Goal: Information Seeking & Learning: Learn about a topic

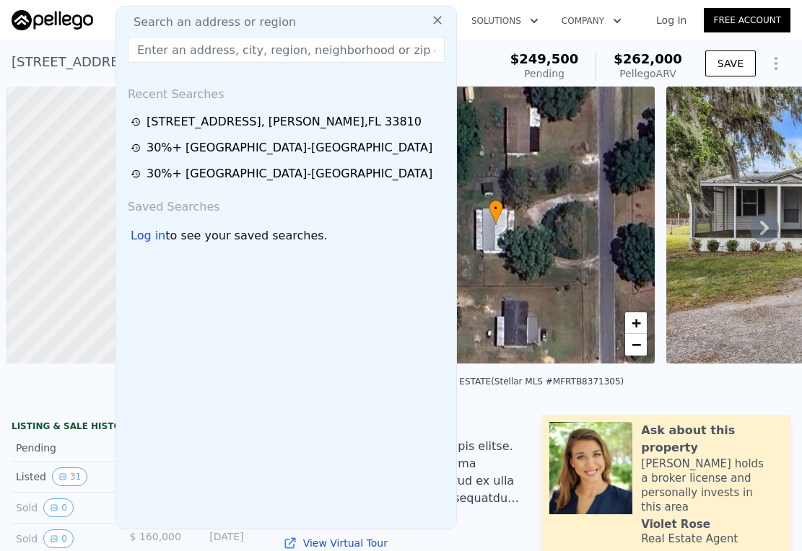
scroll to position [0, 6]
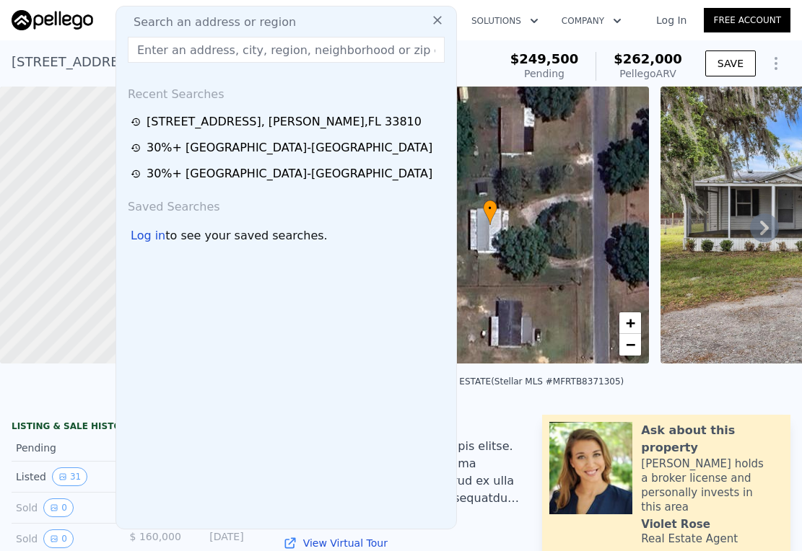
click at [193, 20] on span "Search an address or region" at bounding box center [209, 22] width 174 height 17
click at [183, 51] on input "text" at bounding box center [286, 50] width 317 height 26
paste input "[STREET_ADDRESS][PERSON_NAME]"
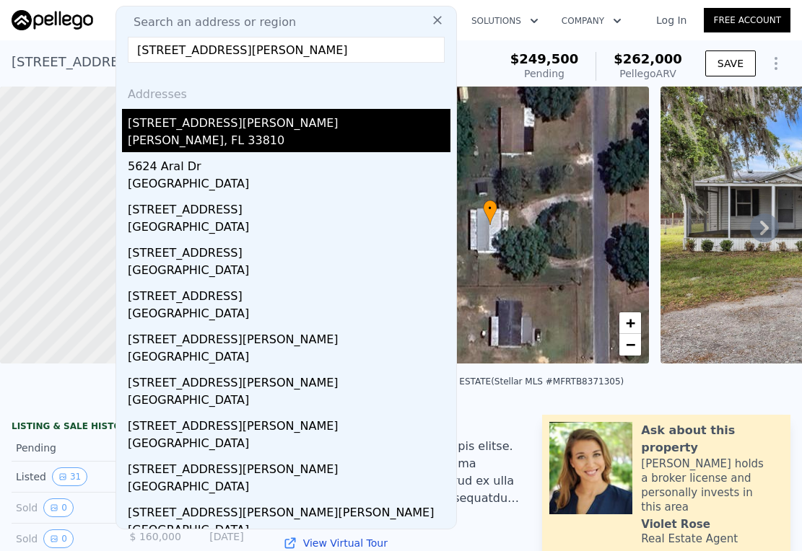
type input "[STREET_ADDRESS][PERSON_NAME]"
click at [162, 142] on div "[PERSON_NAME], FL 33810" at bounding box center [289, 142] width 323 height 20
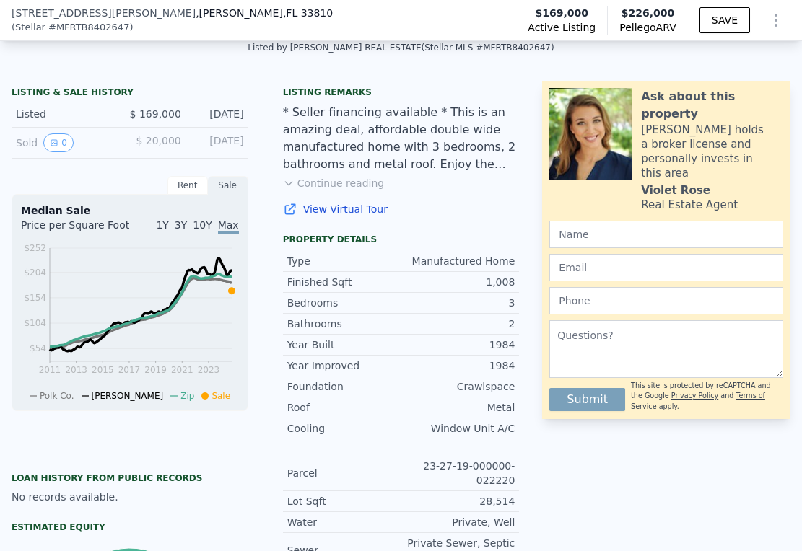
scroll to position [311, 0]
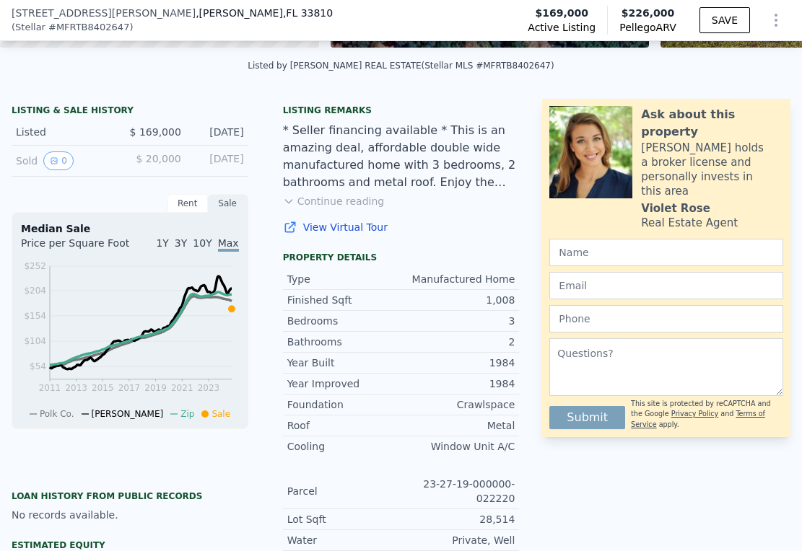
click at [357, 209] on button "Continue reading" at bounding box center [334, 201] width 102 height 14
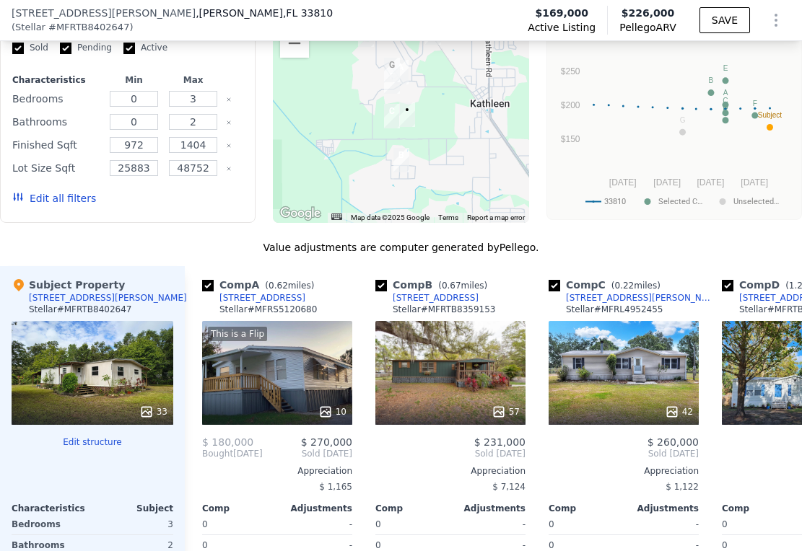
scroll to position [1386, 0]
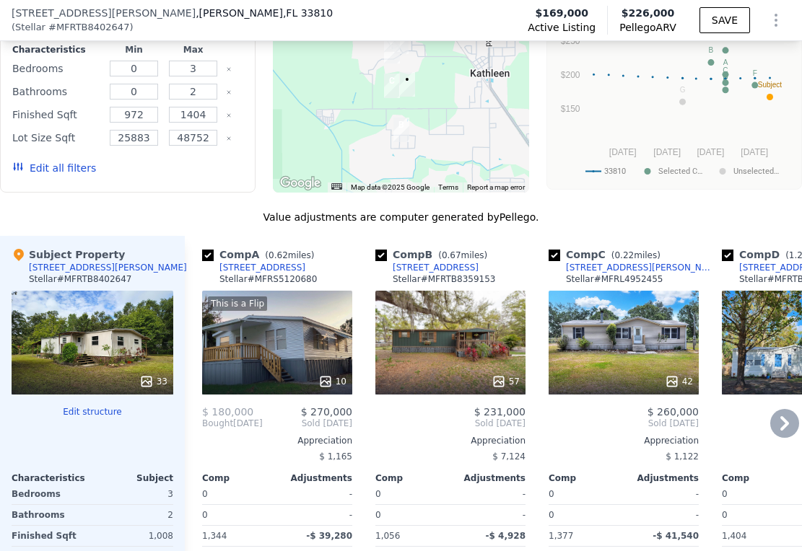
click at [465, 356] on div "57" at bounding box center [450, 343] width 150 height 104
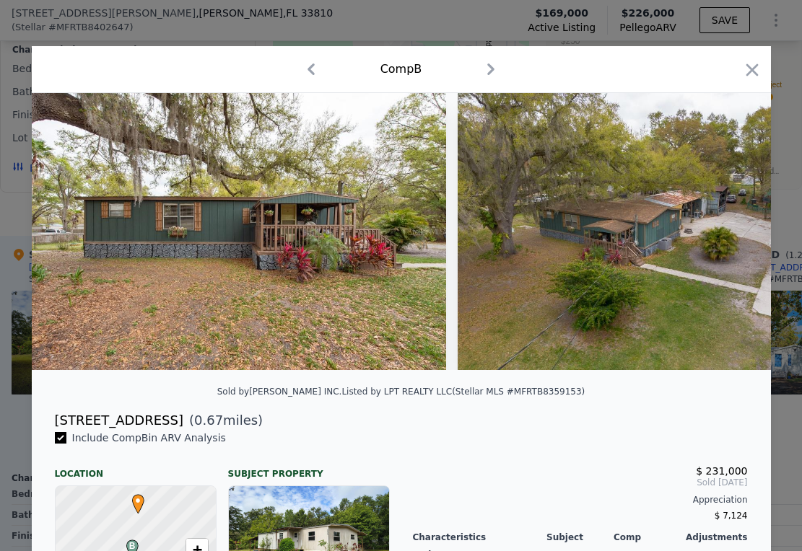
scroll to position [289, 0]
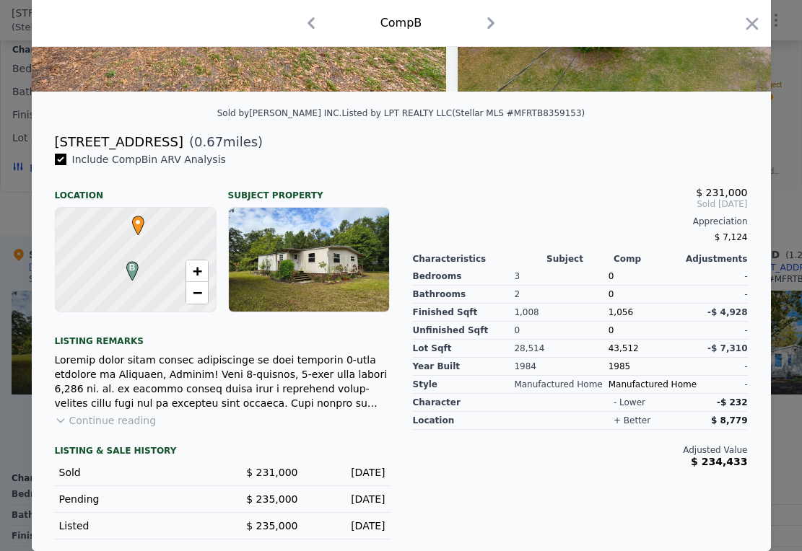
click at [118, 421] on button "Continue reading" at bounding box center [106, 420] width 102 height 14
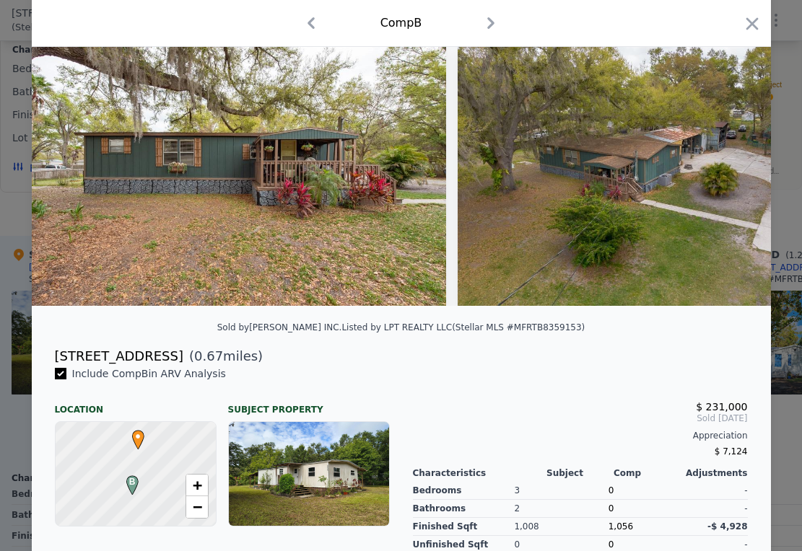
scroll to position [0, 0]
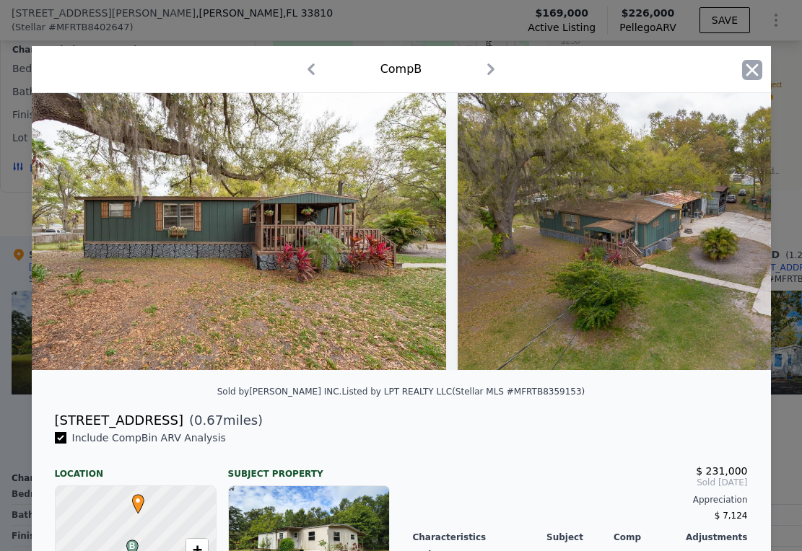
click at [743, 66] on icon "button" at bounding box center [752, 70] width 20 height 20
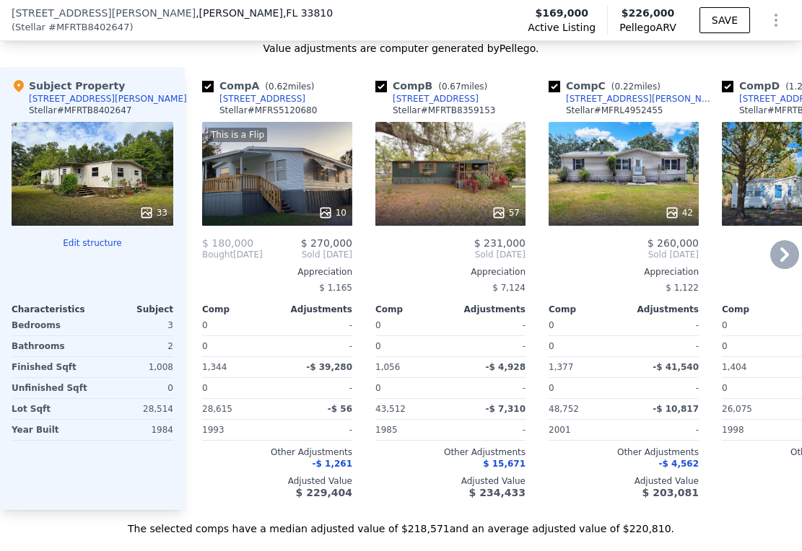
scroll to position [1552, 0]
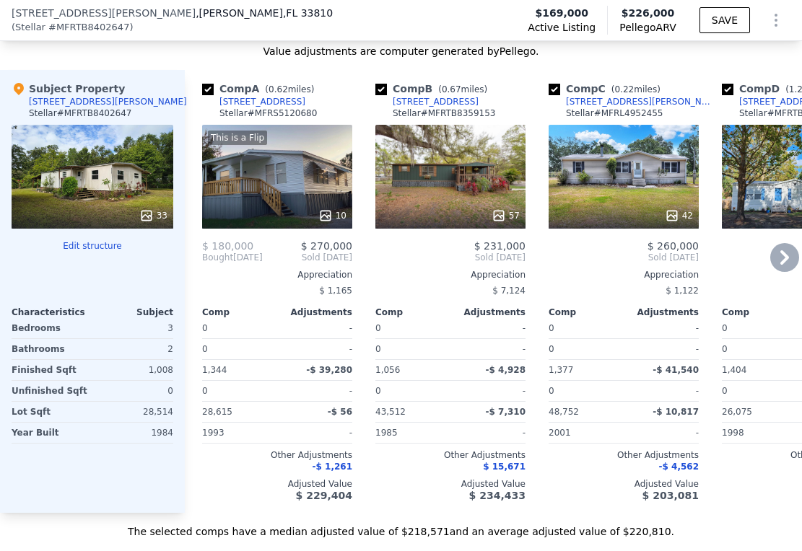
click at [618, 191] on div "42" at bounding box center [623, 177] width 150 height 104
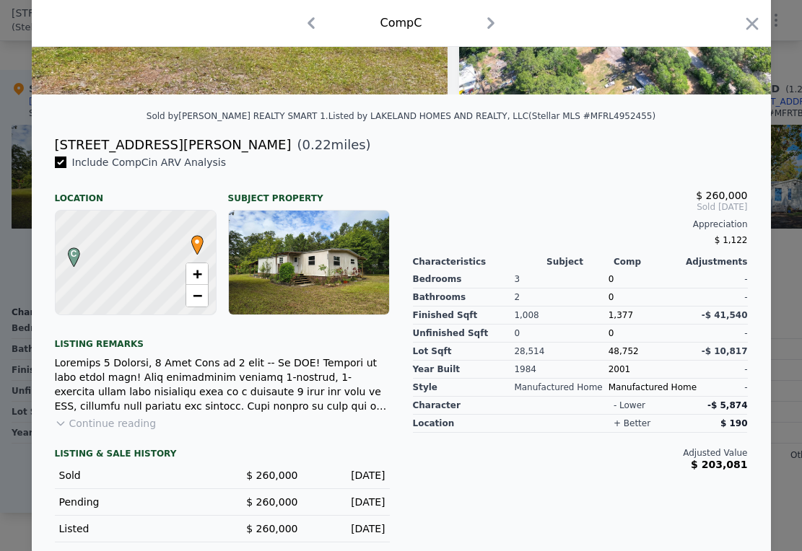
scroll to position [289, 0]
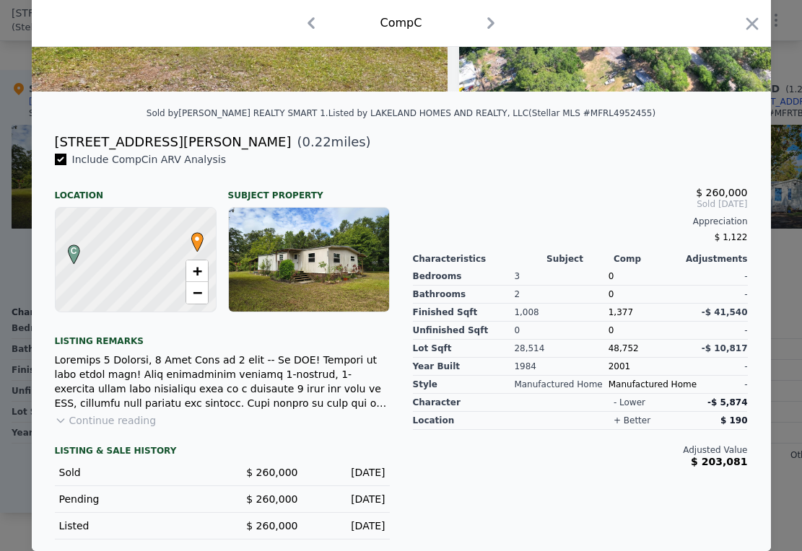
click at [115, 421] on button "Continue reading" at bounding box center [106, 420] width 102 height 14
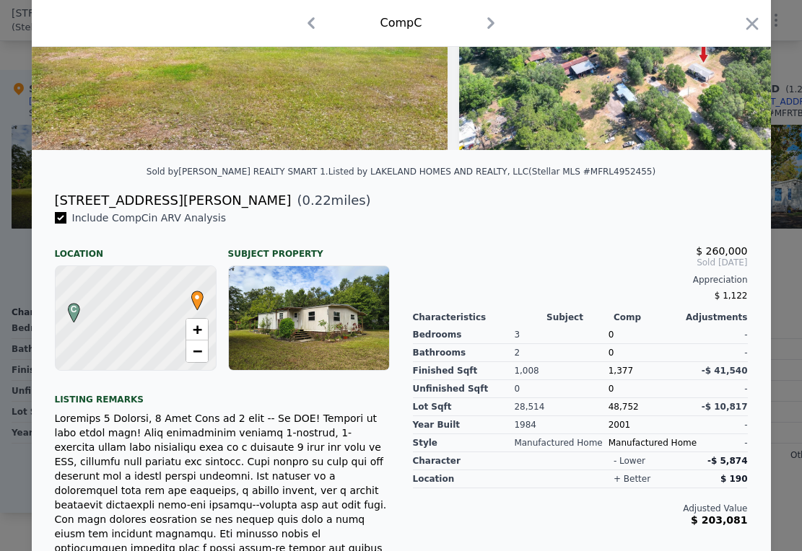
scroll to position [0, 0]
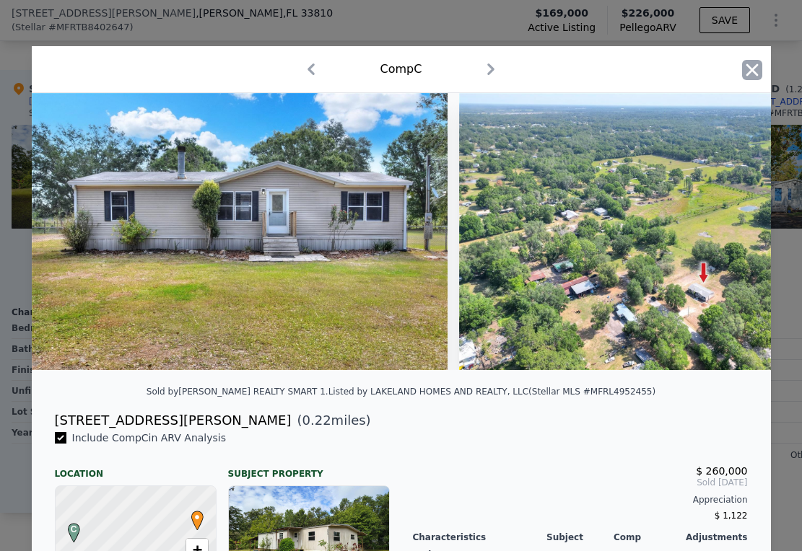
click at [744, 70] on icon "button" at bounding box center [752, 70] width 20 height 20
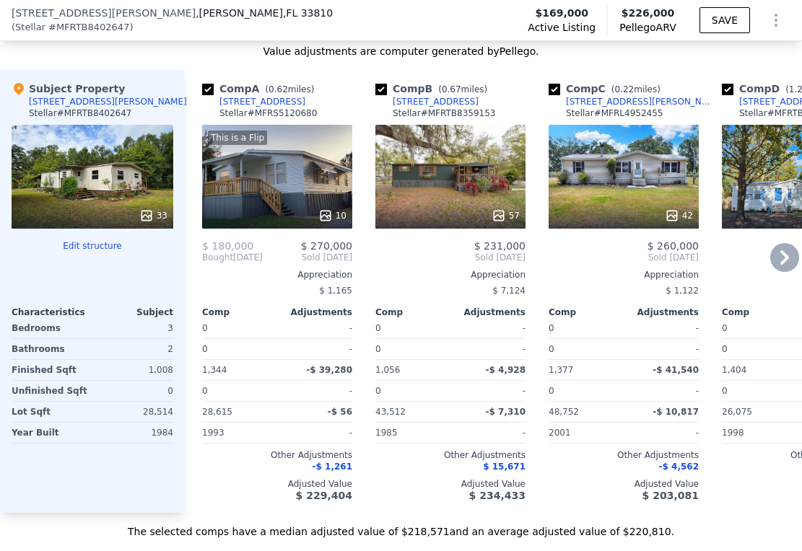
click at [773, 264] on icon at bounding box center [784, 257] width 29 height 29
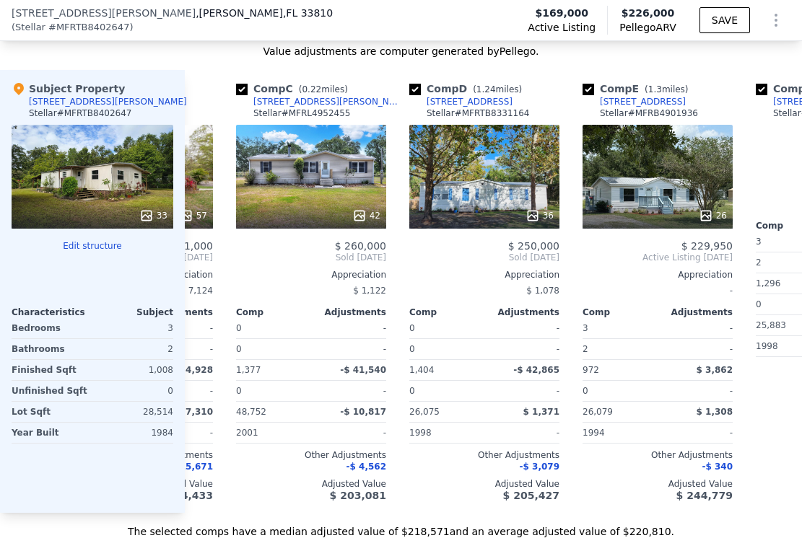
scroll to position [0, 346]
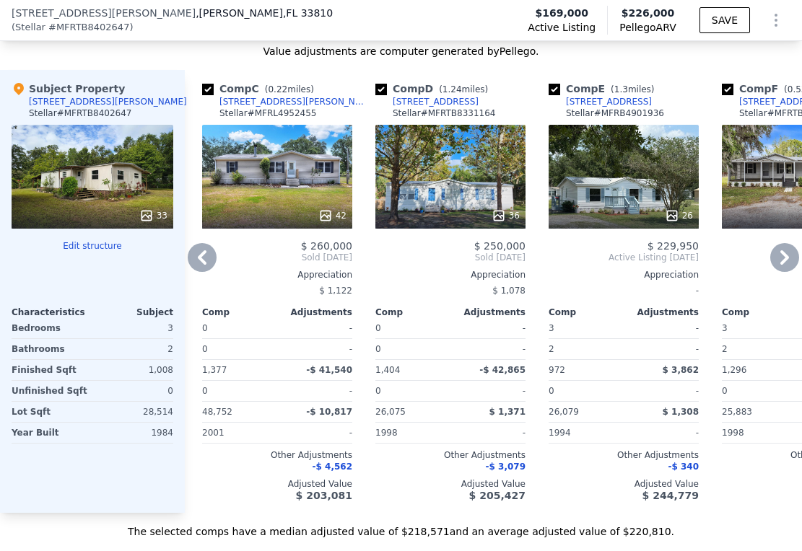
click at [455, 197] on div "36" at bounding box center [450, 177] width 150 height 104
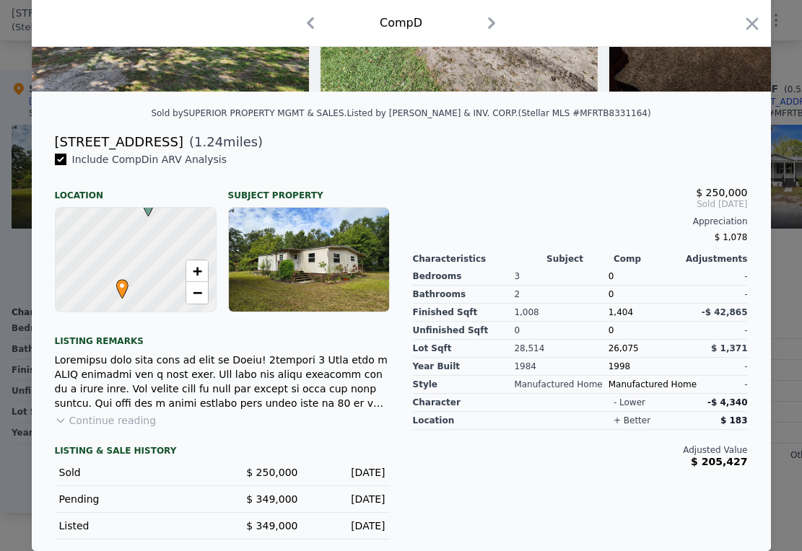
scroll to position [201, 0]
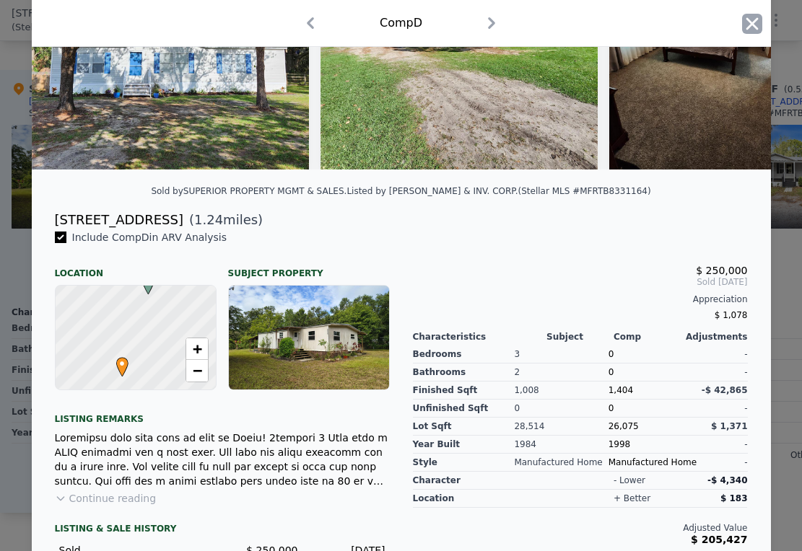
click at [745, 18] on icon "button" at bounding box center [752, 24] width 20 height 20
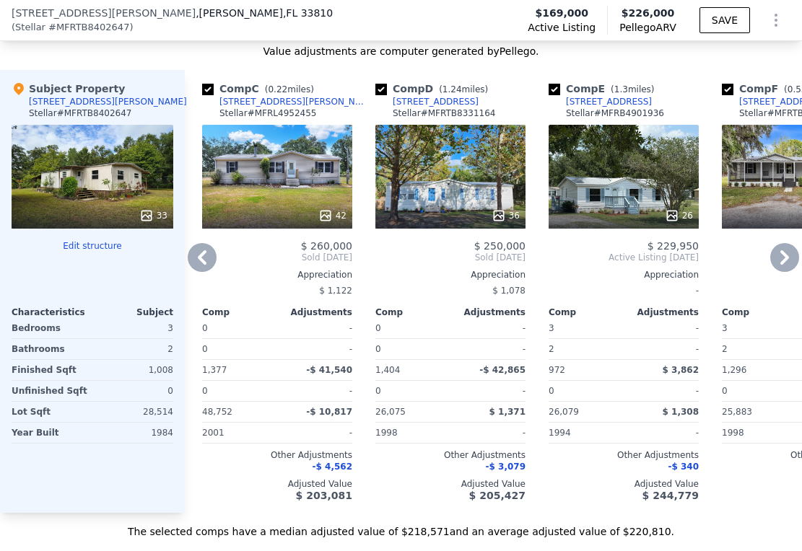
click at [779, 265] on icon at bounding box center [784, 257] width 29 height 29
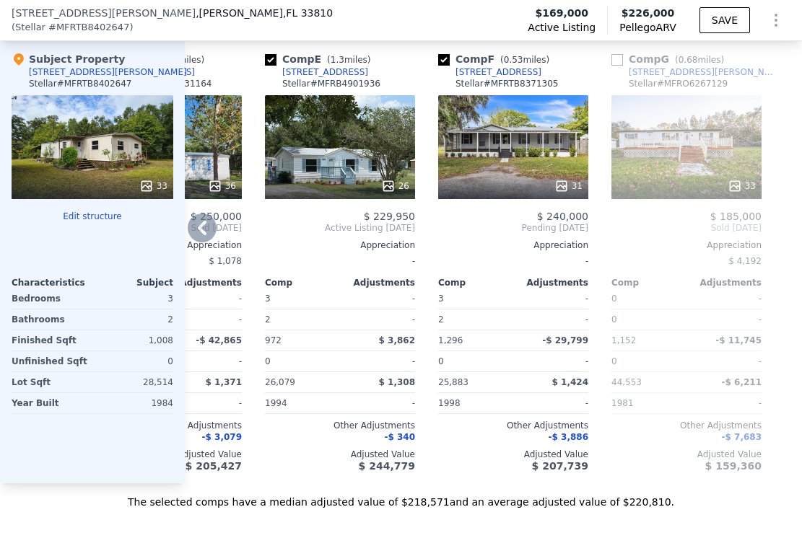
scroll to position [1513, 0]
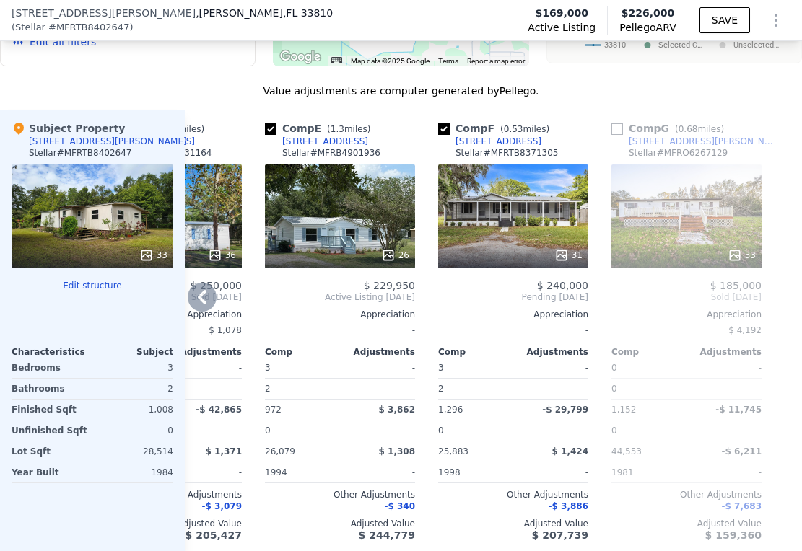
click at [611, 135] on input "checkbox" at bounding box center [617, 129] width 12 height 12
checkbox input "true"
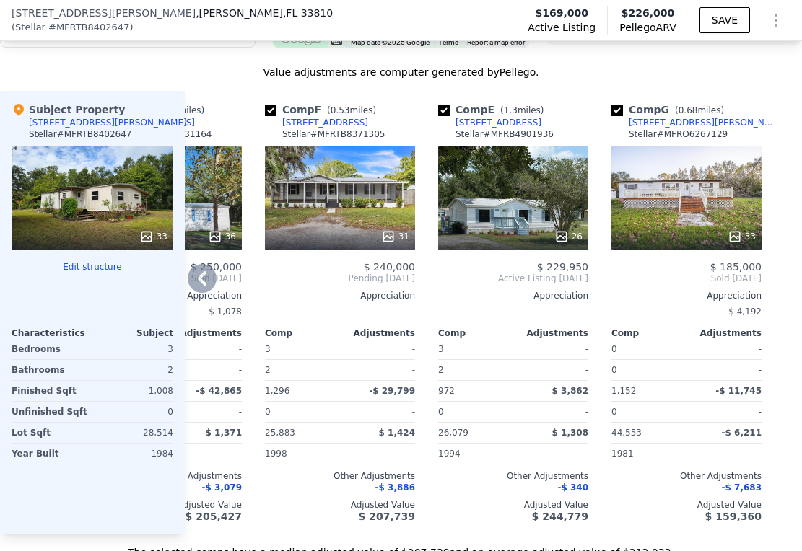
scroll to position [1534, 0]
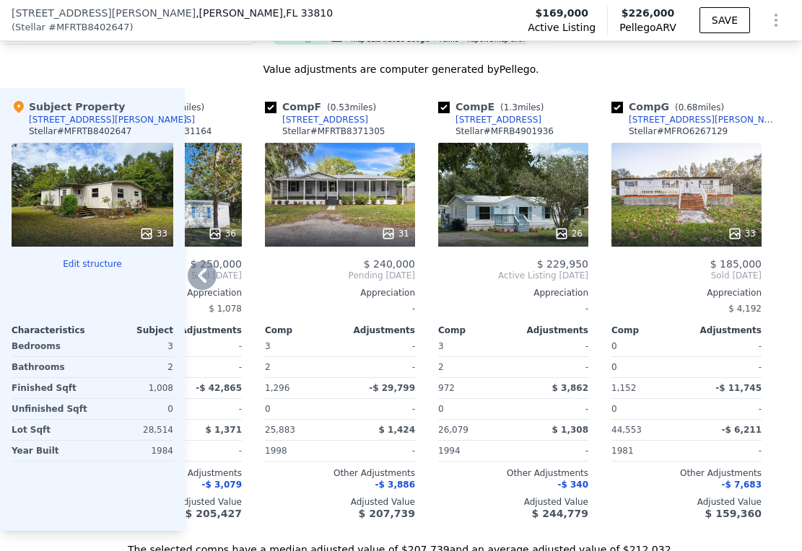
click at [682, 208] on div "33" at bounding box center [686, 195] width 150 height 104
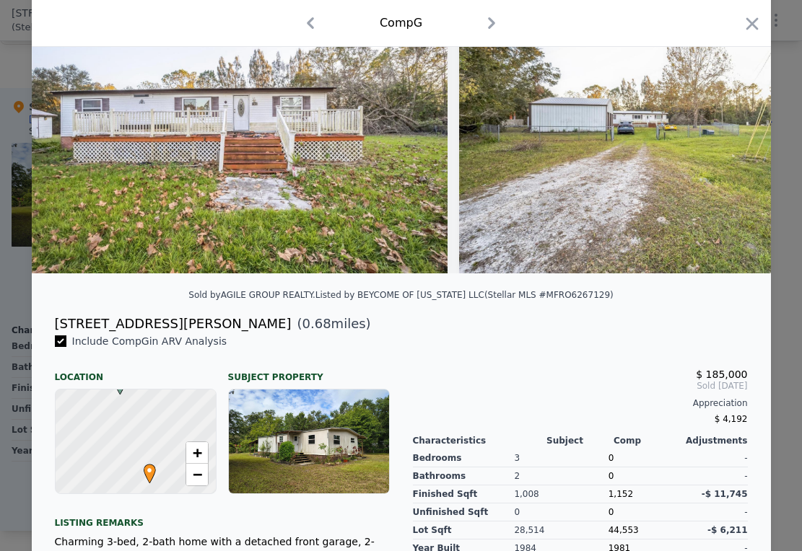
scroll to position [68, 0]
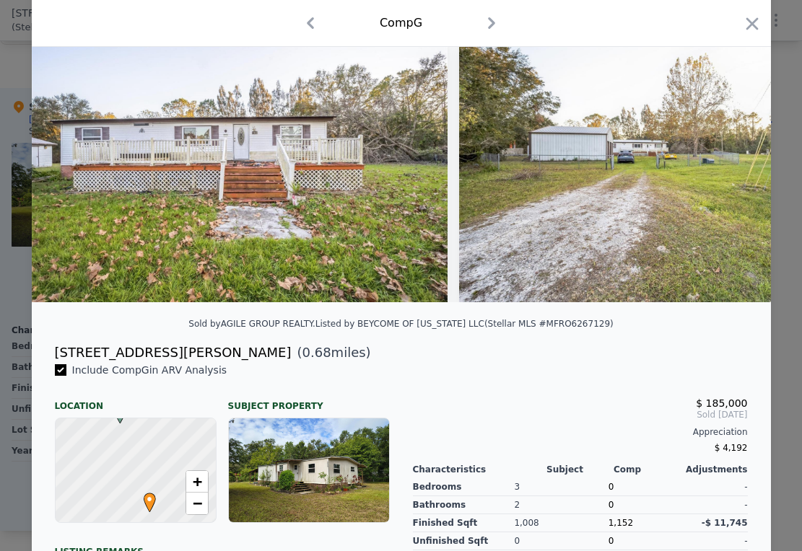
click at [375, 254] on img at bounding box center [240, 163] width 416 height 277
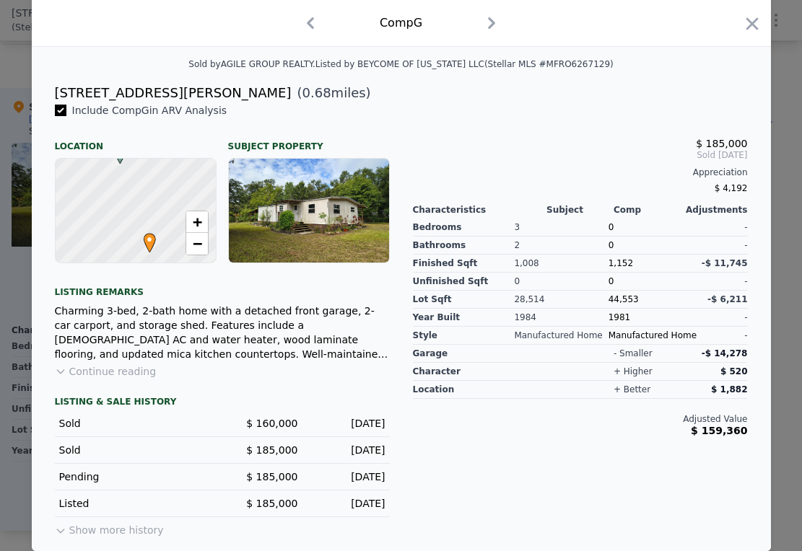
scroll to position [0, 0]
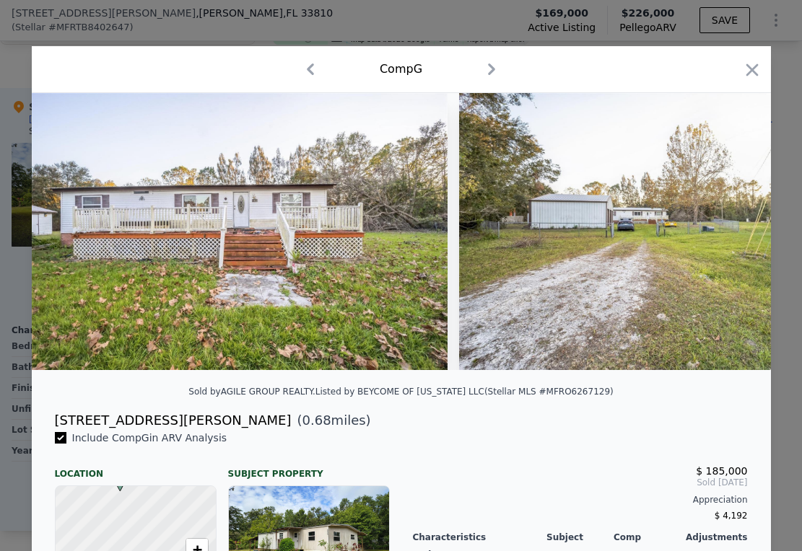
click at [488, 69] on icon "button" at bounding box center [491, 70] width 7 height 12
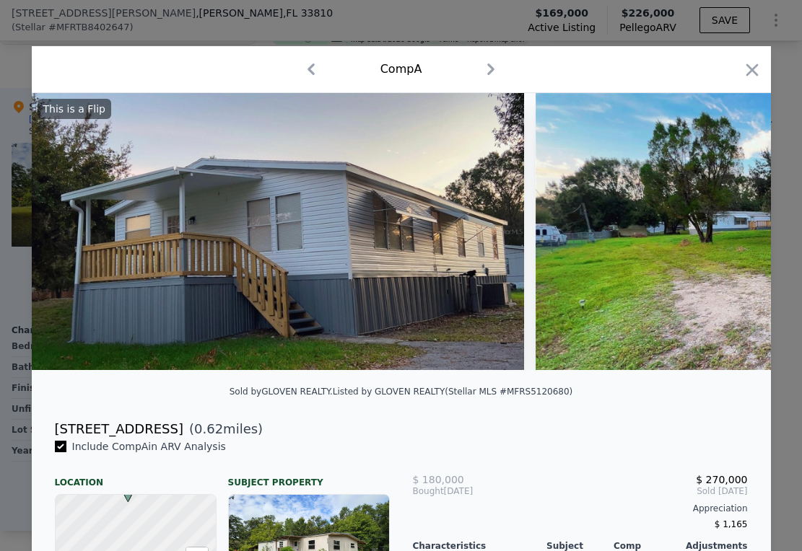
click at [299, 68] on icon "button" at bounding box center [310, 69] width 23 height 23
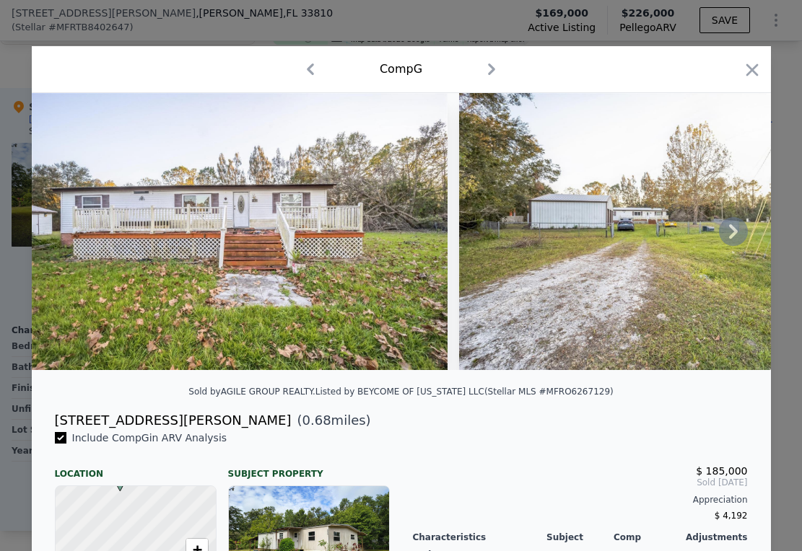
click at [310, 205] on img at bounding box center [240, 231] width 416 height 277
click at [743, 64] on icon "button" at bounding box center [752, 70] width 20 height 20
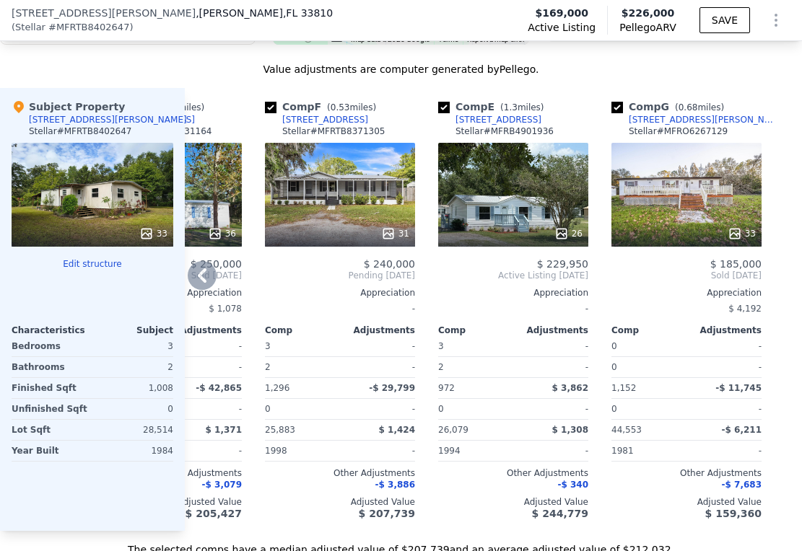
click at [685, 126] on div "[STREET_ADDRESS][PERSON_NAME]" at bounding box center [704, 120] width 150 height 12
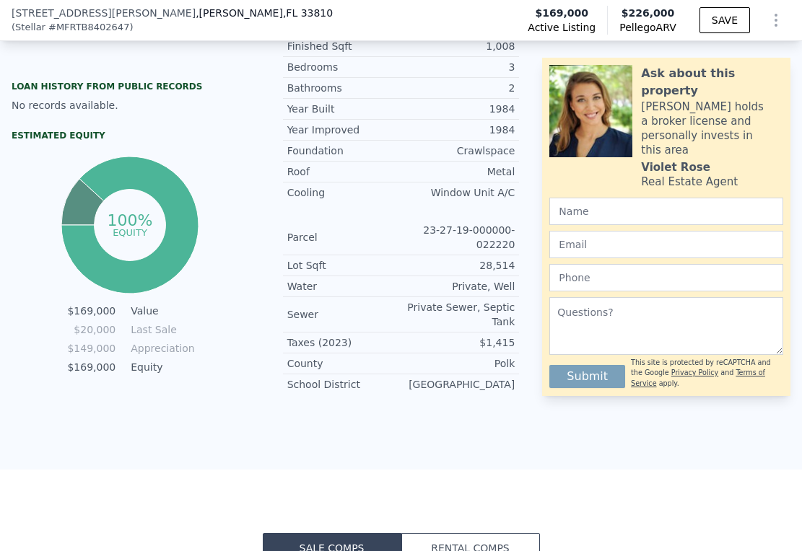
scroll to position [1409, 0]
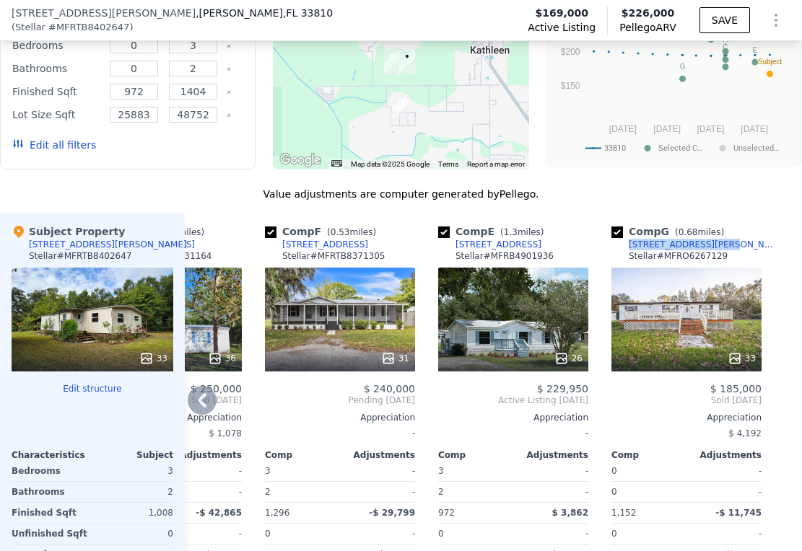
click at [741, 256] on div "Comp G ( 0.68 miles) [STREET_ADDRESS][PERSON_NAME] Stellar # MFRO6267129" at bounding box center [686, 245] width 150 height 43
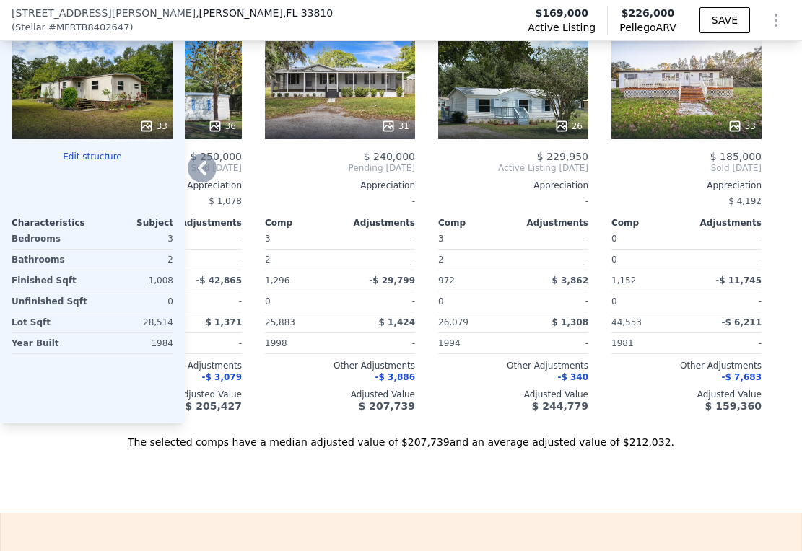
scroll to position [1381, 0]
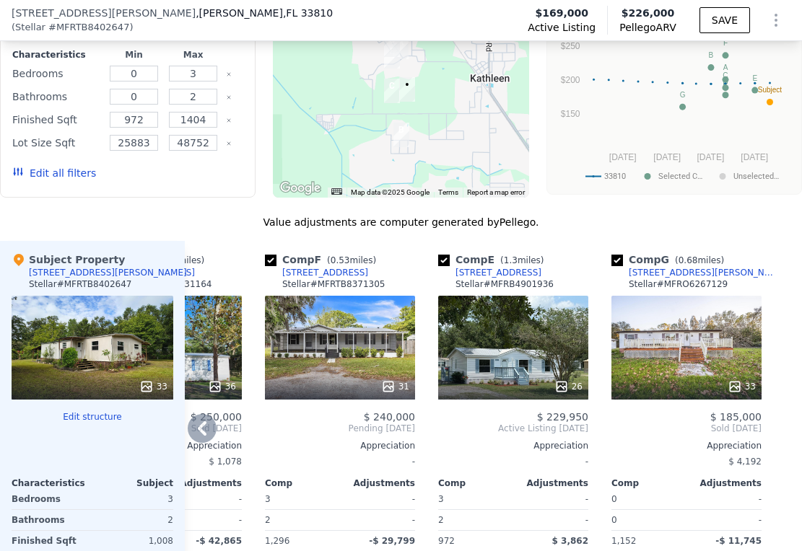
click at [730, 281] on div "Comp G ( 0.68 miles) [STREET_ADDRESS][PERSON_NAME] Stellar # MFRO6267129" at bounding box center [686, 274] width 150 height 43
drag, startPoint x: 730, startPoint y: 281, endPoint x: 617, endPoint y: 281, distance: 112.6
click at [617, 281] on div "Comp G ( 0.68 miles) [STREET_ADDRESS][PERSON_NAME] Stellar # MFRO6267129" at bounding box center [686, 274] width 150 height 43
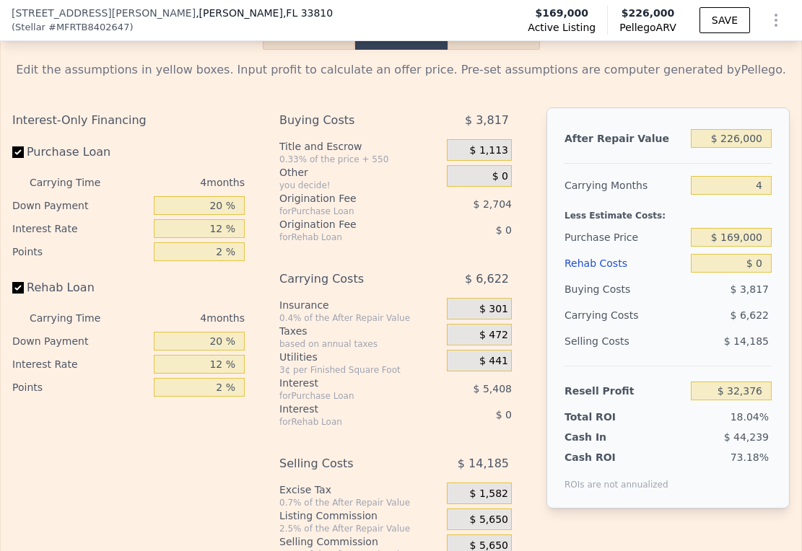
scroll to position [2073, 0]
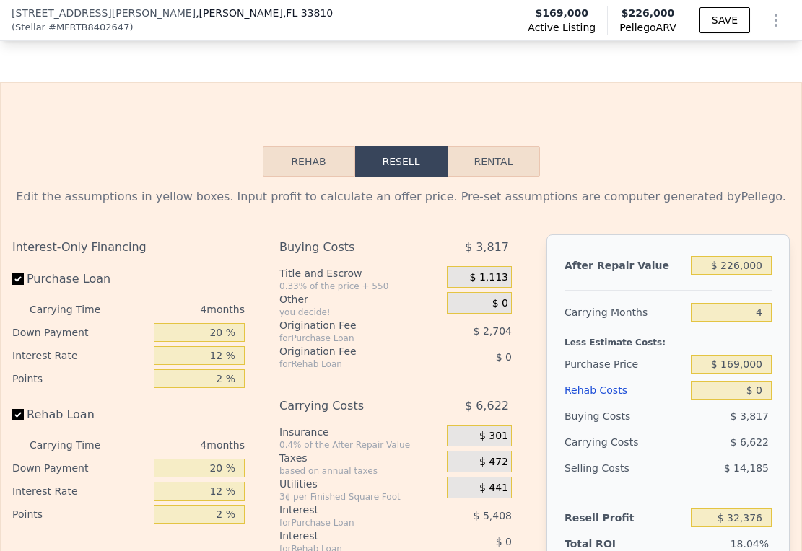
click at [483, 177] on button "Rental" at bounding box center [493, 161] width 92 height 30
select select "30"
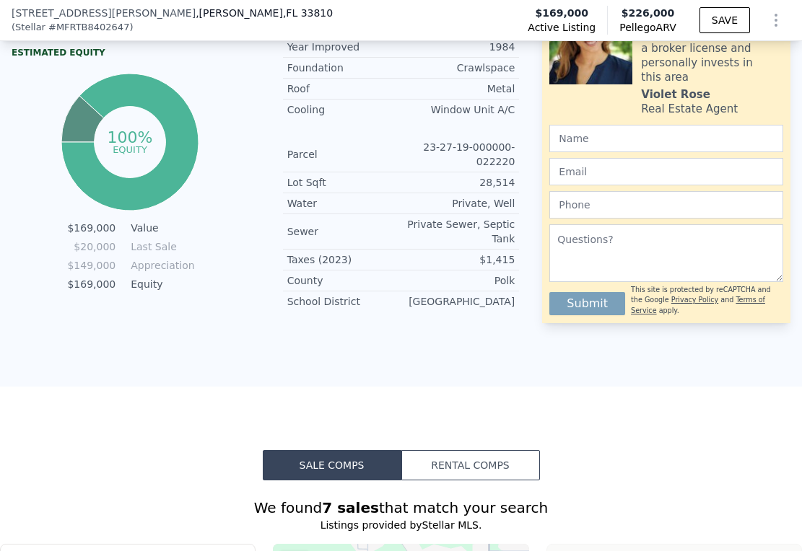
scroll to position [1013, 0]
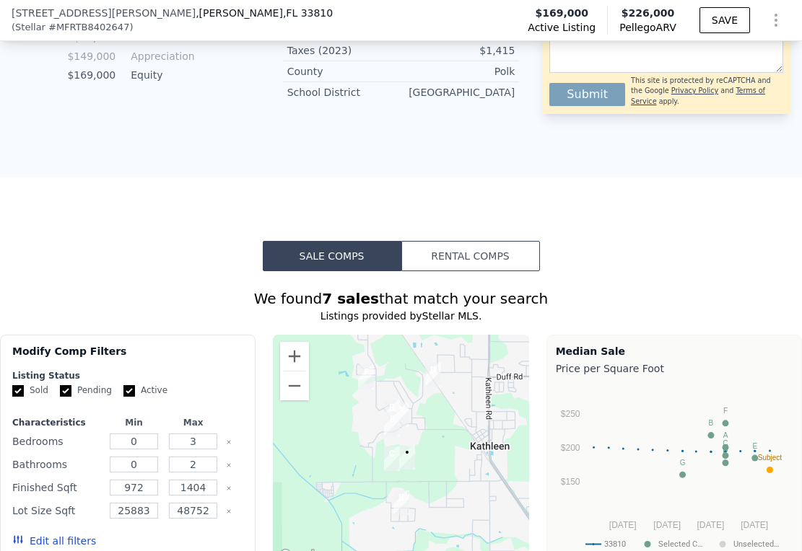
click at [456, 258] on button "Rental Comps" at bounding box center [470, 256] width 139 height 30
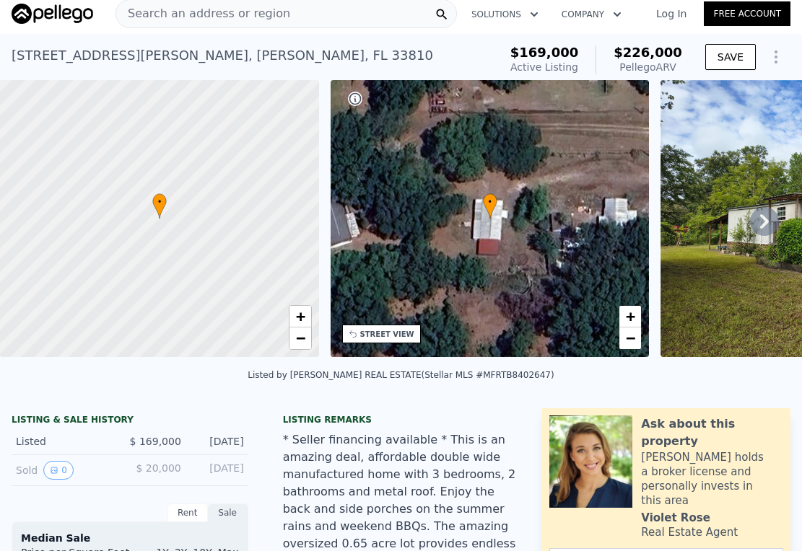
scroll to position [0, 0]
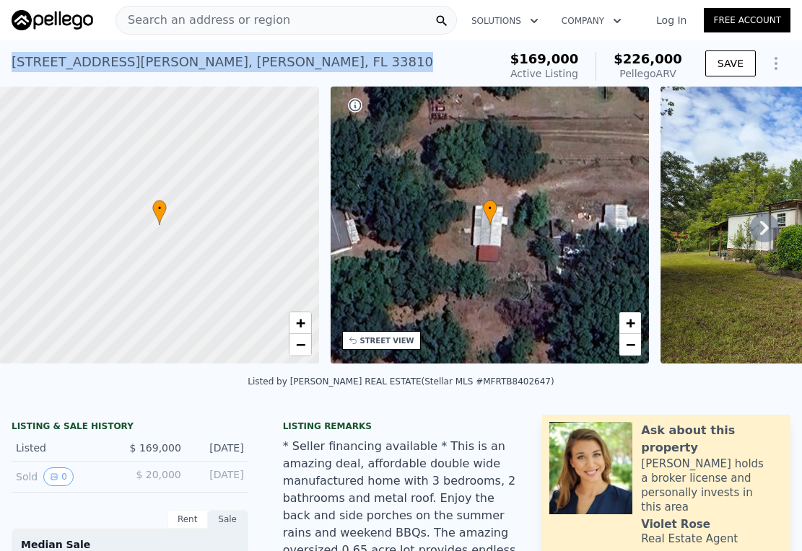
drag, startPoint x: 229, startPoint y: 61, endPoint x: 3, endPoint y: 65, distance: 225.9
click at [3, 65] on div "[STREET_ADDRESS][PERSON_NAME][PERSON_NAME] Active at $169k (~ARV $226k ) $169,0…" at bounding box center [401, 63] width 802 height 46
copy div "[STREET_ADDRESS][PERSON_NAME][PERSON_NAME] Active at $169k (~ARV $226k )"
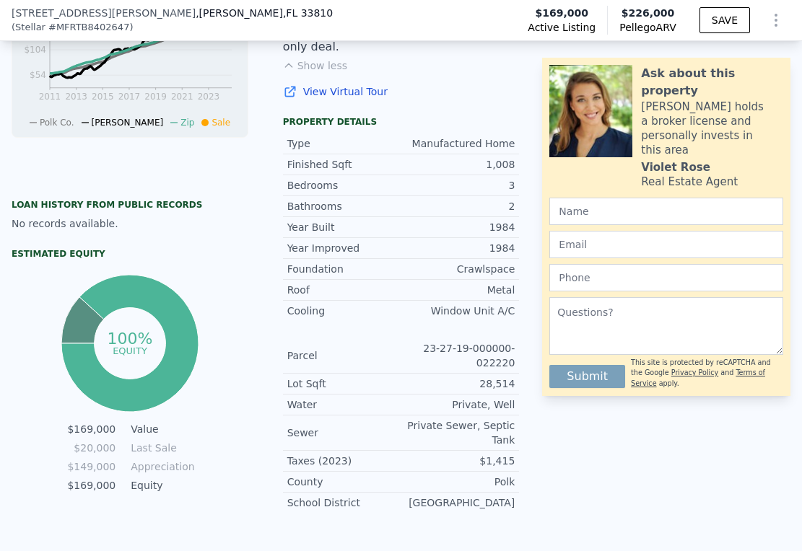
scroll to position [486, 0]
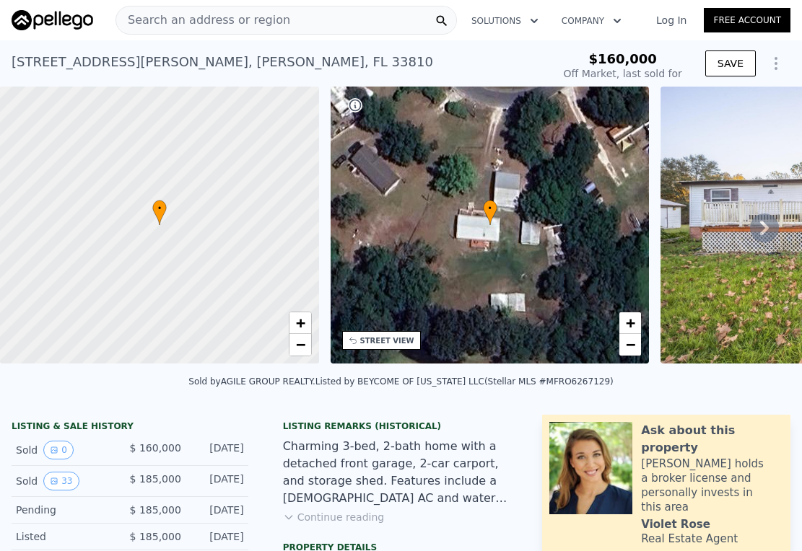
click at [750, 231] on icon at bounding box center [764, 228] width 29 height 29
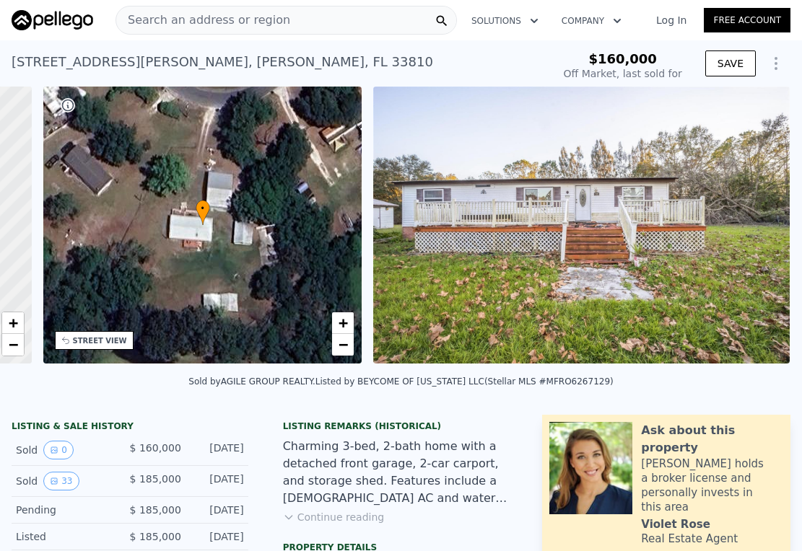
scroll to position [0, 336]
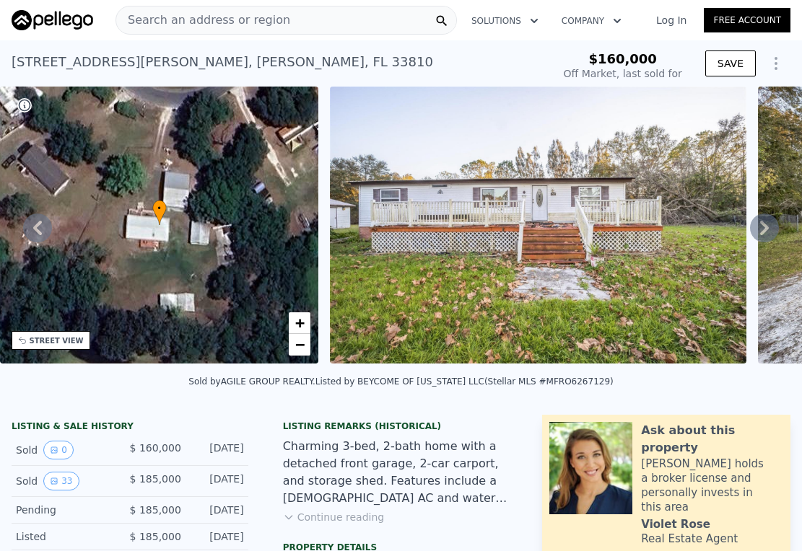
click at [751, 231] on icon at bounding box center [764, 228] width 29 height 29
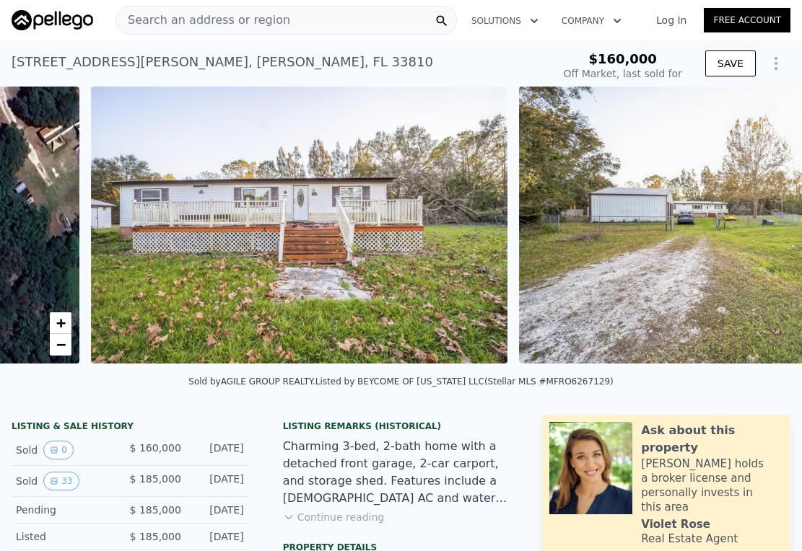
scroll to position [0, 660]
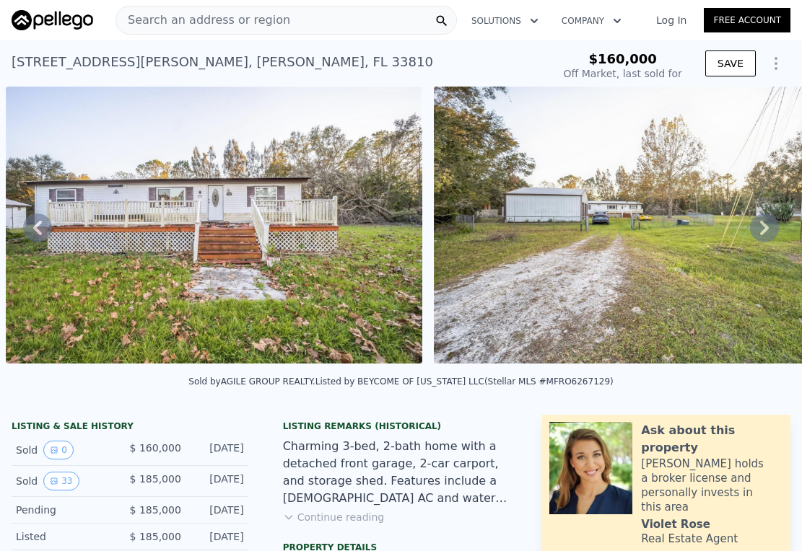
click at [751, 231] on icon at bounding box center [764, 228] width 29 height 29
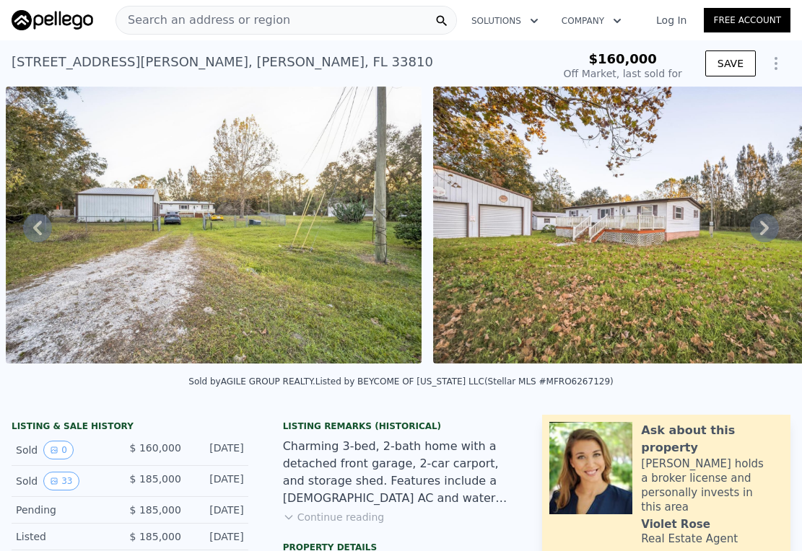
click at [751, 231] on icon at bounding box center [764, 228] width 29 height 29
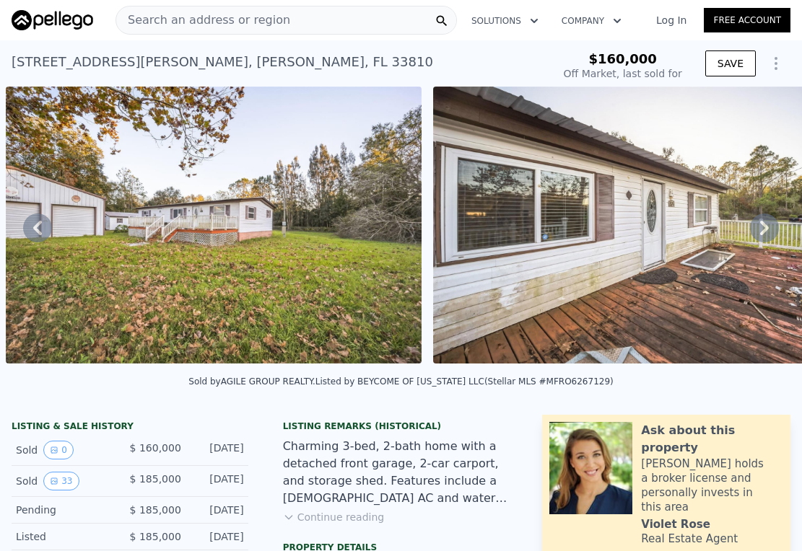
click at [751, 231] on icon at bounding box center [764, 228] width 29 height 29
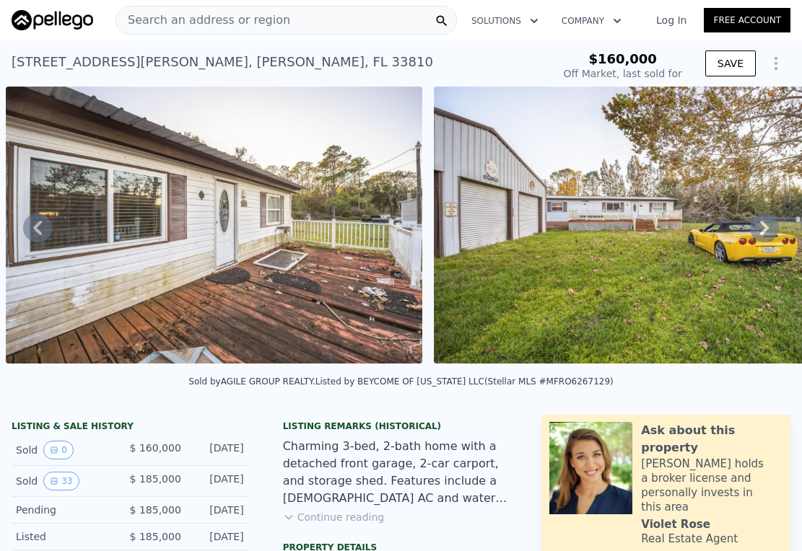
click at [751, 231] on icon at bounding box center [764, 228] width 29 height 29
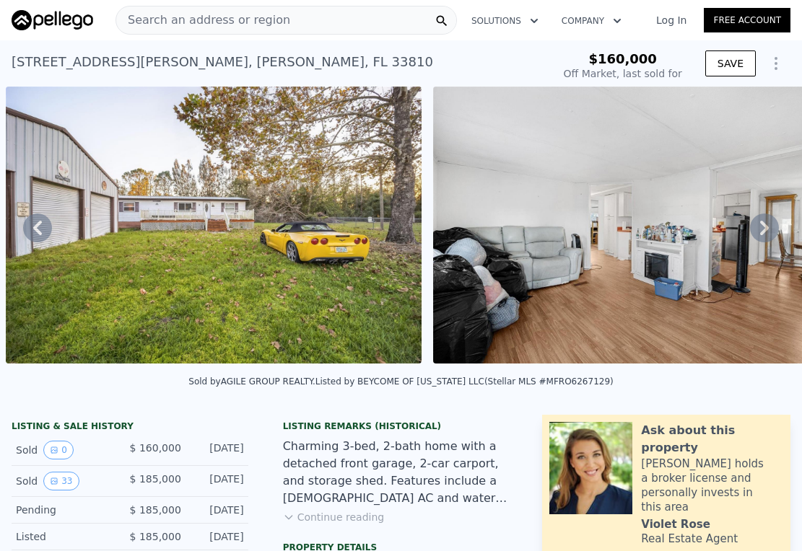
click at [751, 231] on icon at bounding box center [764, 228] width 29 height 29
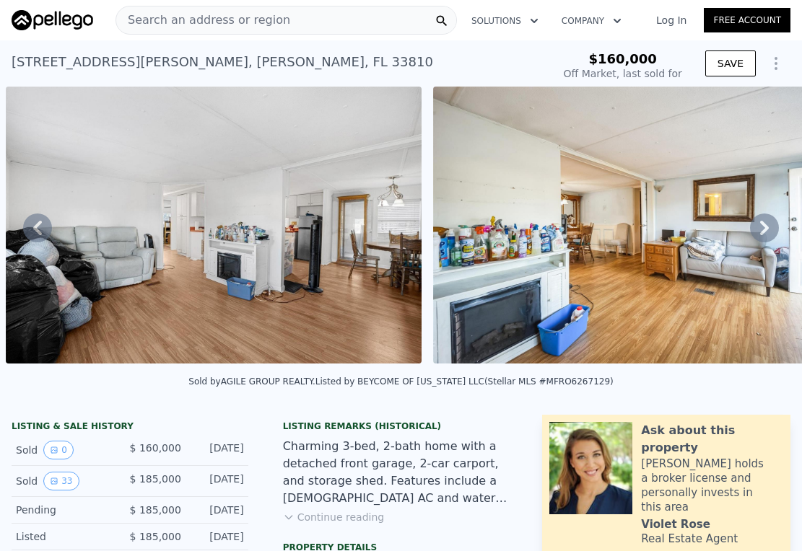
click at [751, 231] on icon at bounding box center [764, 228] width 29 height 29
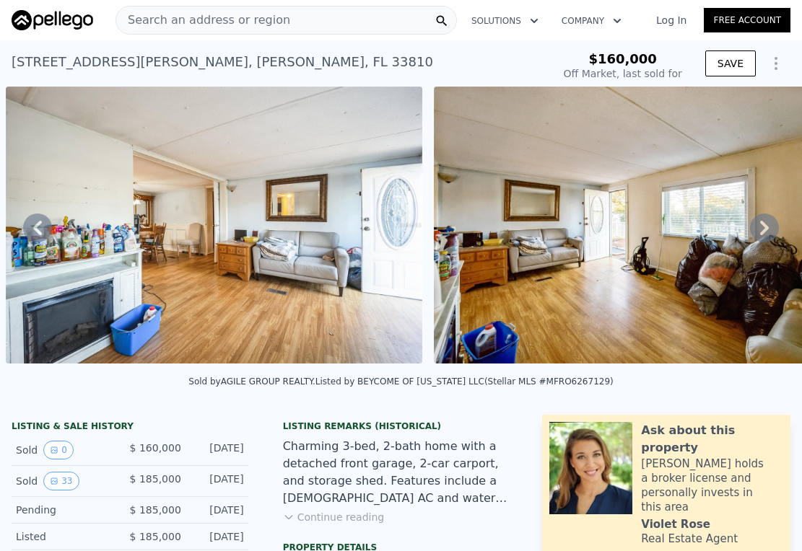
click at [751, 231] on icon at bounding box center [764, 228] width 29 height 29
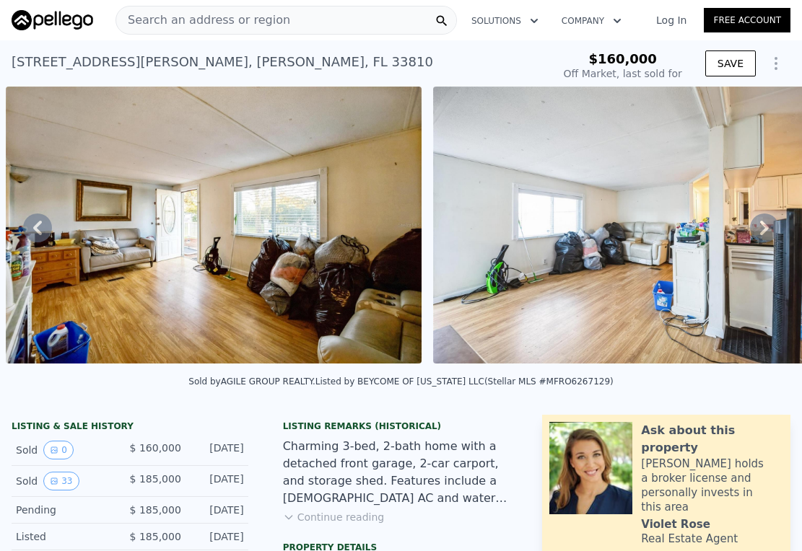
click at [751, 231] on icon at bounding box center [764, 228] width 29 height 29
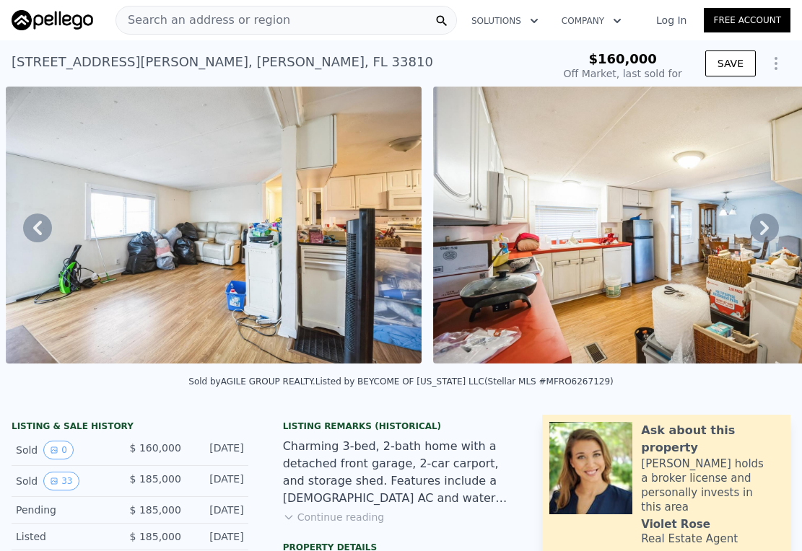
click at [751, 231] on icon at bounding box center [764, 228] width 29 height 29
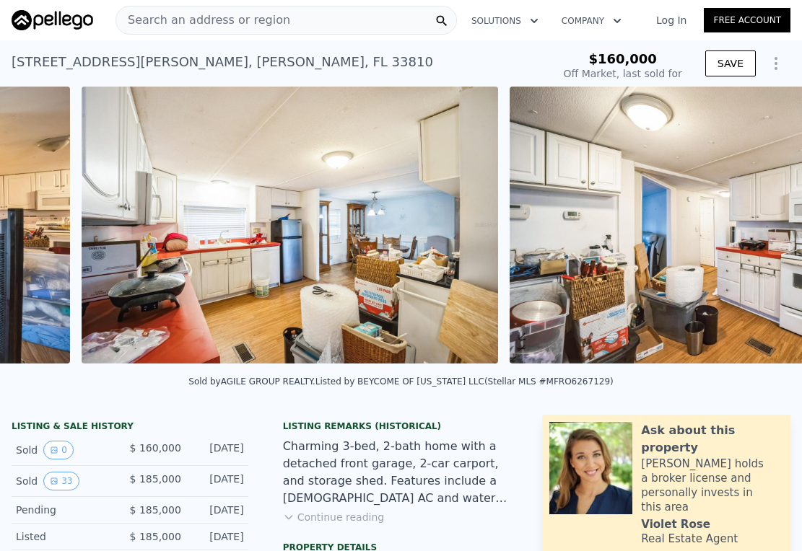
scroll to position [0, 4507]
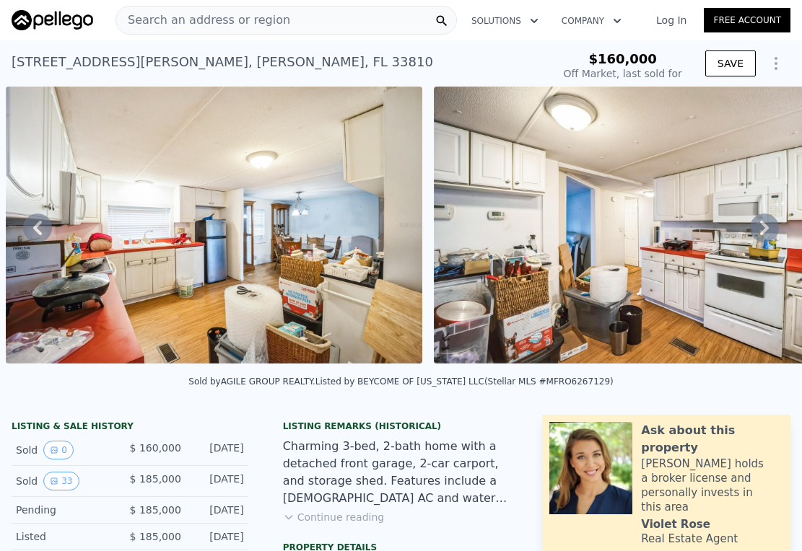
click at [751, 231] on icon at bounding box center [764, 228] width 29 height 29
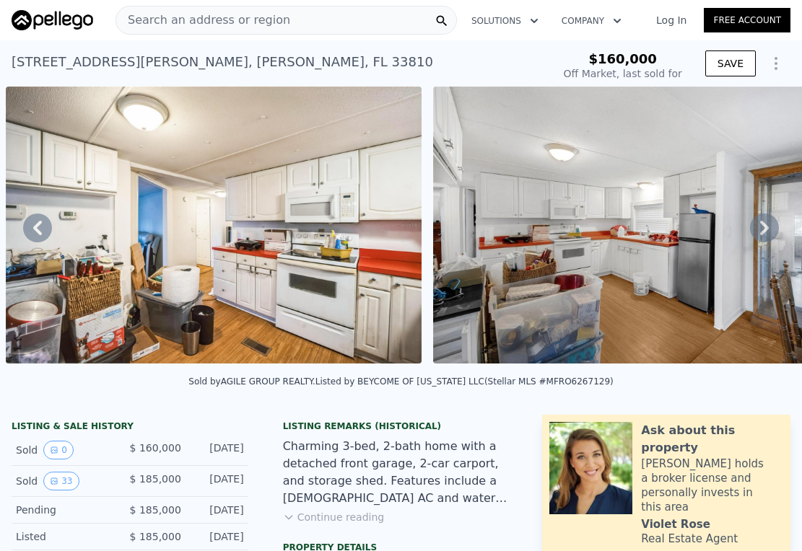
click at [751, 231] on icon at bounding box center [764, 228] width 29 height 29
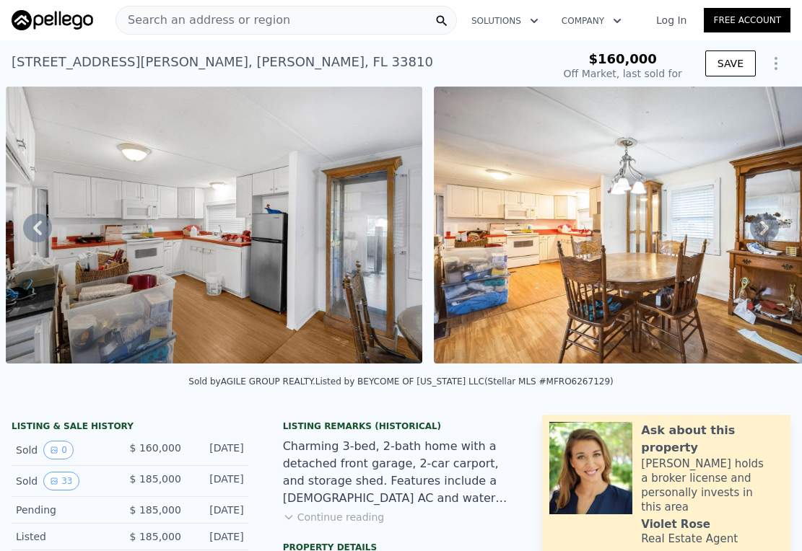
click at [751, 231] on icon at bounding box center [764, 228] width 29 height 29
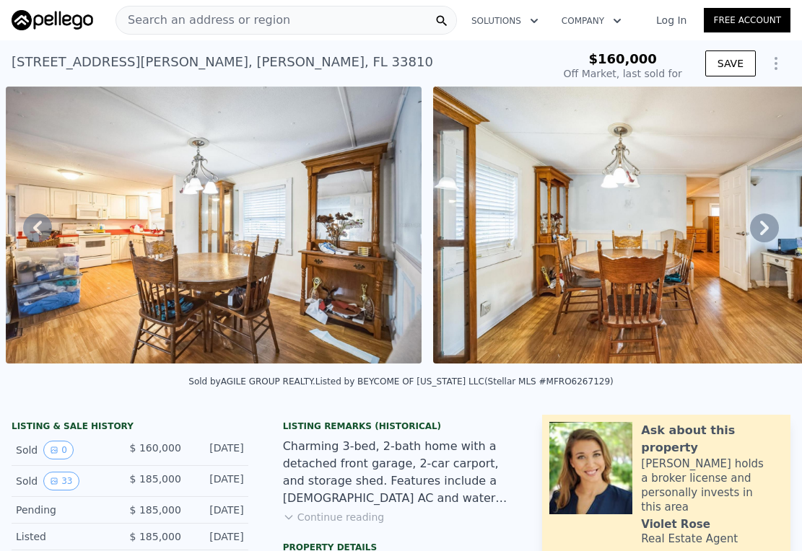
click at [751, 231] on icon at bounding box center [764, 228] width 29 height 29
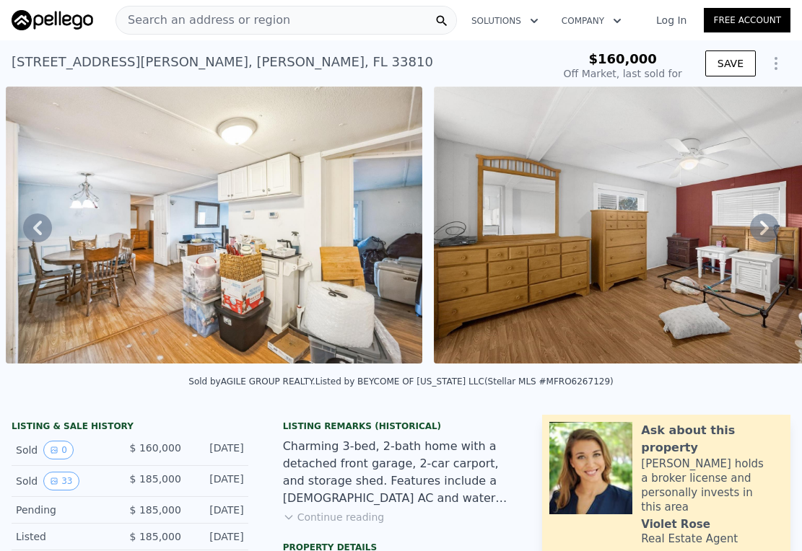
click at [751, 231] on icon at bounding box center [764, 228] width 29 height 29
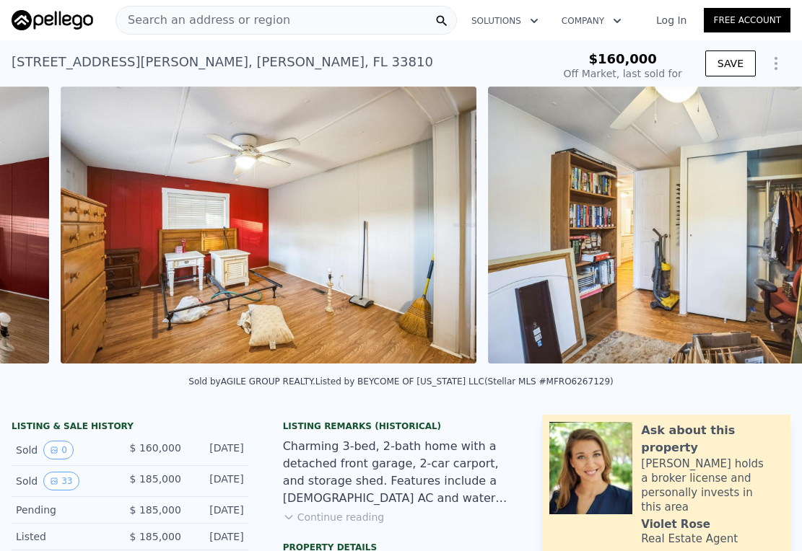
scroll to position [0, 7500]
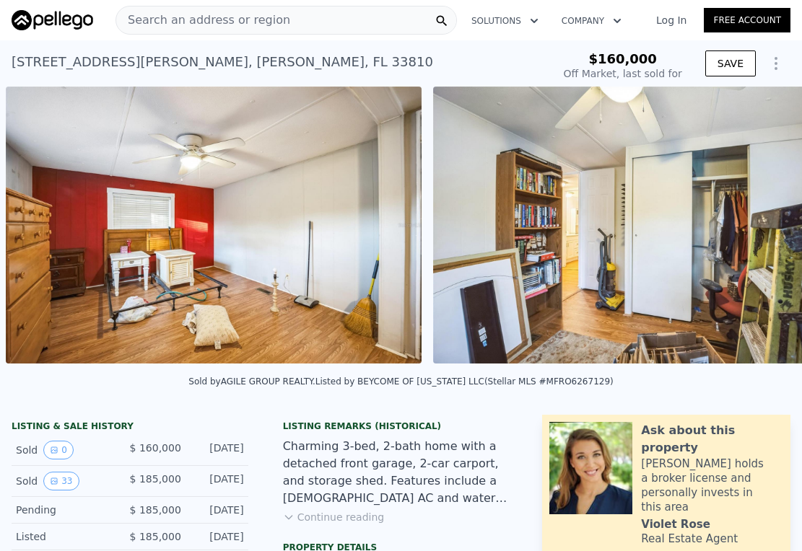
click at [751, 231] on div "• + − • + − STREET VIEW Loading... SATELLITE VIEW" at bounding box center [401, 228] width 802 height 282
click at [751, 231] on icon at bounding box center [764, 228] width 29 height 29
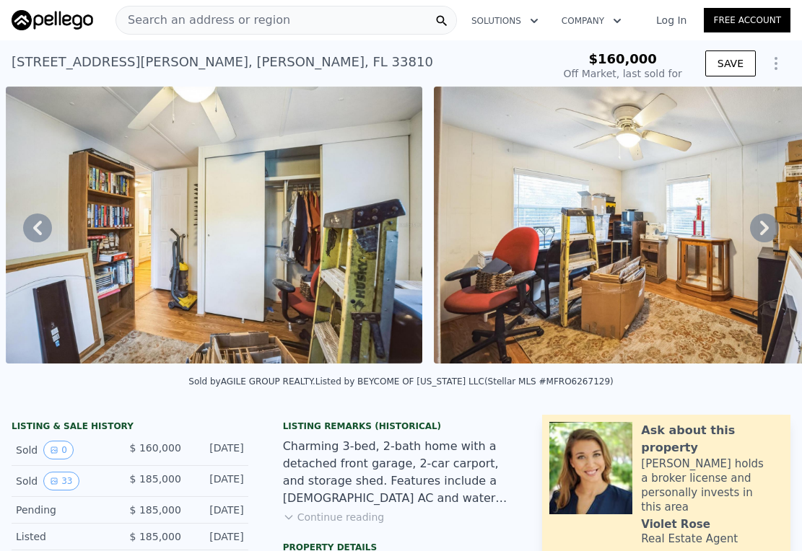
click at [751, 231] on icon at bounding box center [764, 228] width 29 height 29
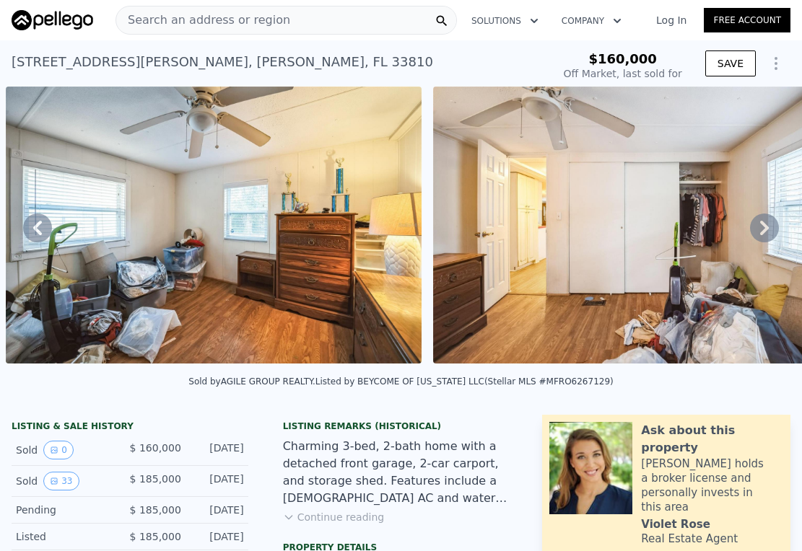
click at [751, 231] on icon at bounding box center [764, 228] width 29 height 29
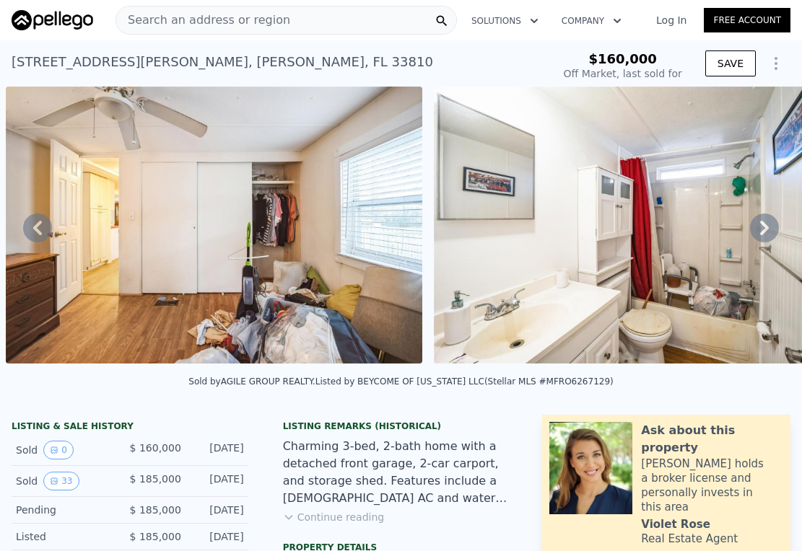
click at [751, 231] on icon at bounding box center [764, 228] width 29 height 29
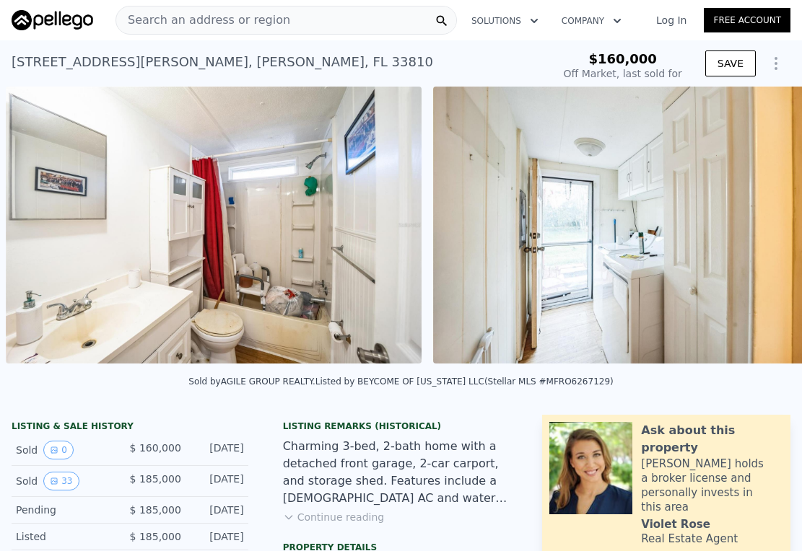
scroll to position [0, 10065]
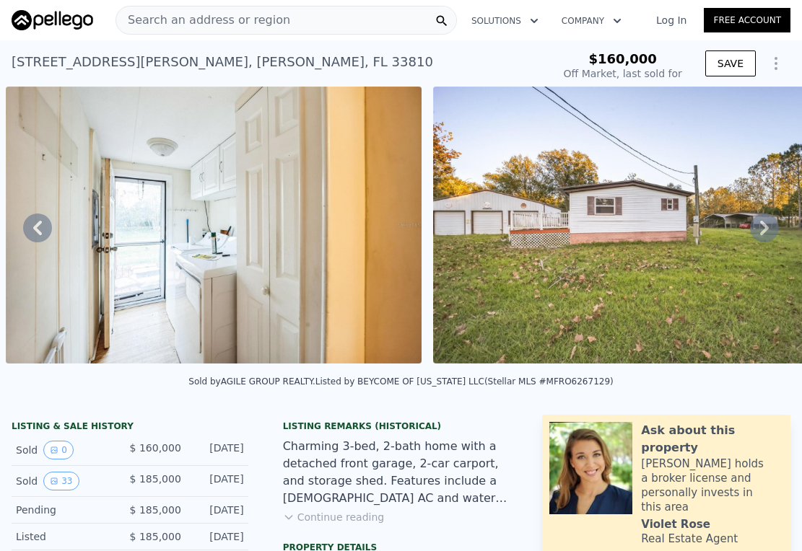
click at [751, 231] on icon at bounding box center [764, 228] width 29 height 29
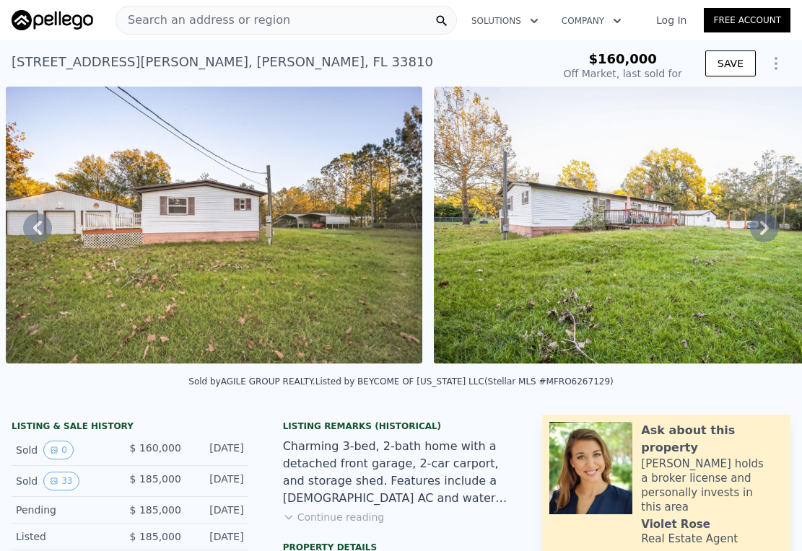
click at [751, 231] on icon at bounding box center [764, 228] width 29 height 29
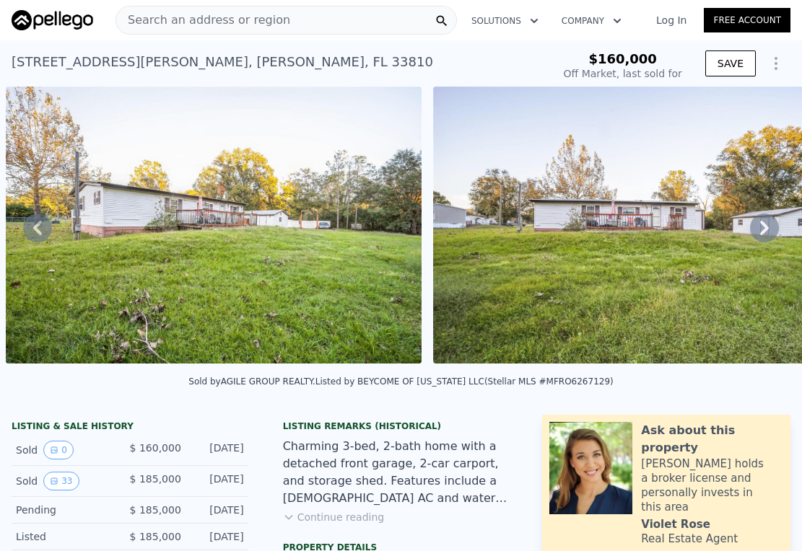
click at [751, 231] on icon at bounding box center [764, 228] width 29 height 29
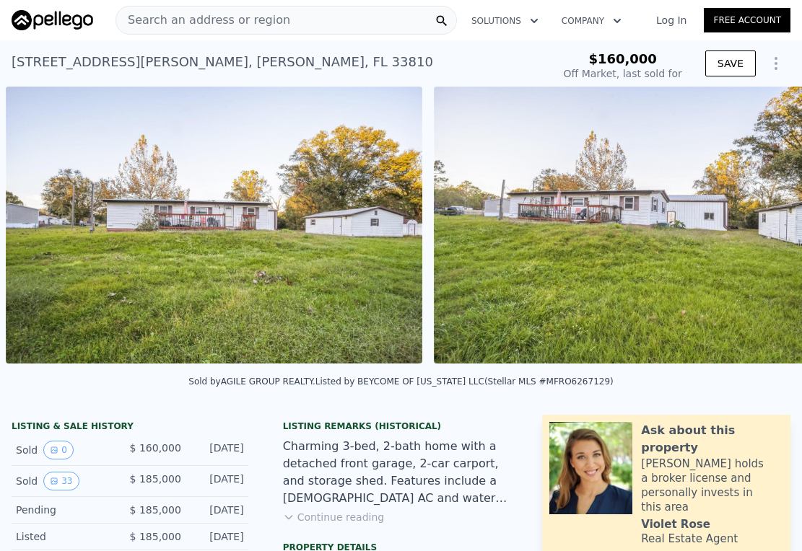
scroll to position [0, 11775]
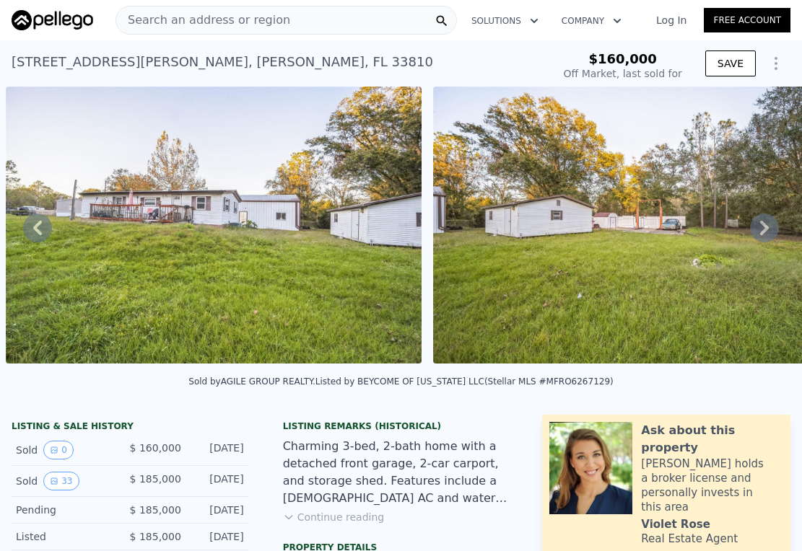
click at [751, 231] on icon at bounding box center [764, 228] width 29 height 29
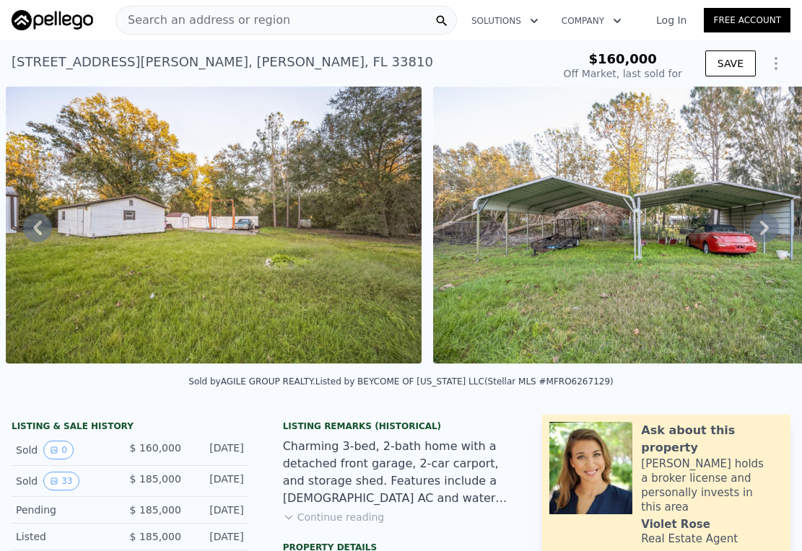
click at [751, 231] on icon at bounding box center [764, 228] width 29 height 29
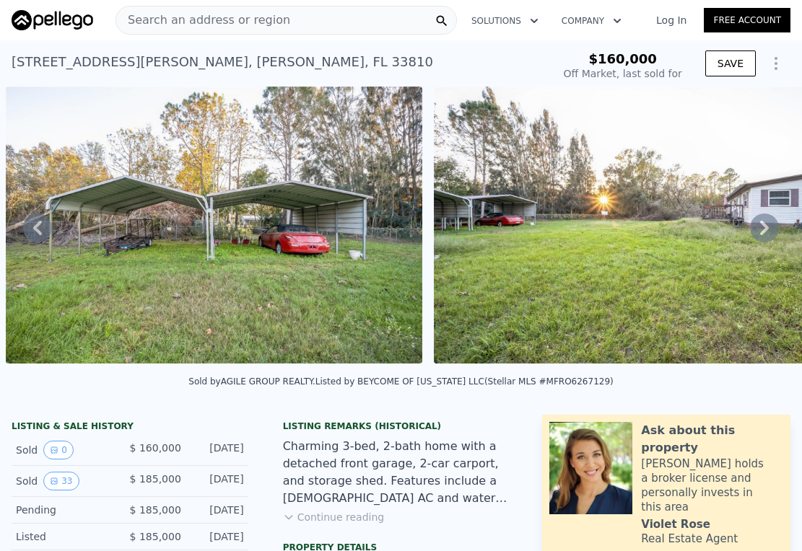
click at [751, 231] on icon at bounding box center [764, 228] width 29 height 29
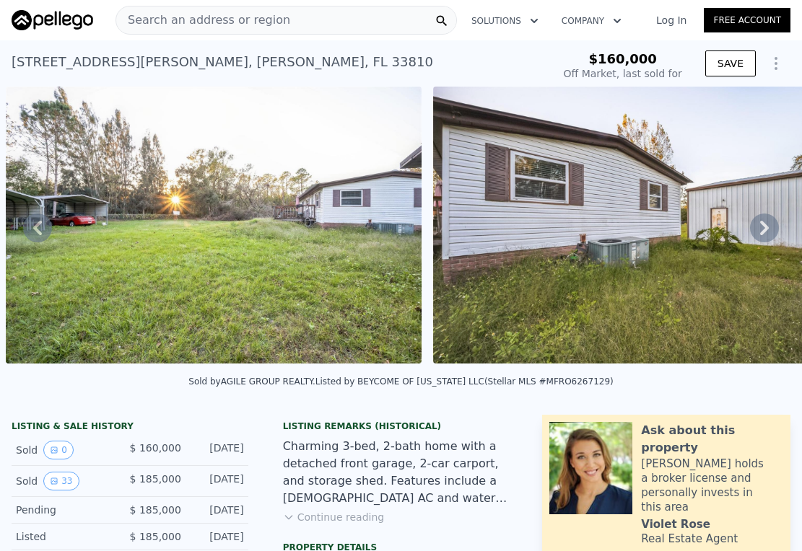
click at [751, 231] on icon at bounding box center [764, 228] width 29 height 29
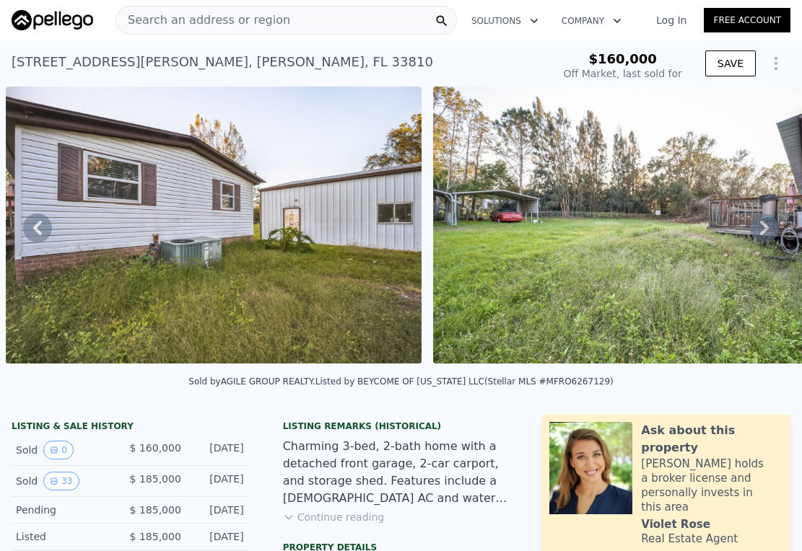
click at [751, 231] on icon at bounding box center [764, 228] width 29 height 29
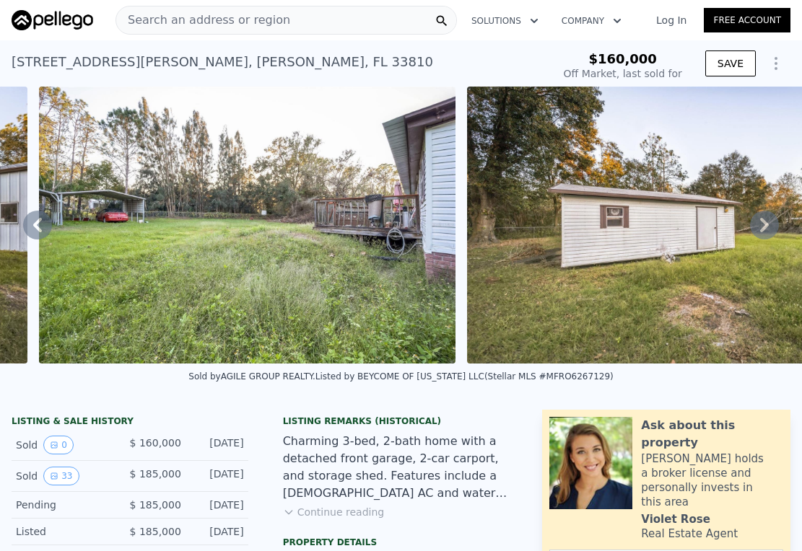
click at [751, 231] on icon at bounding box center [764, 225] width 29 height 29
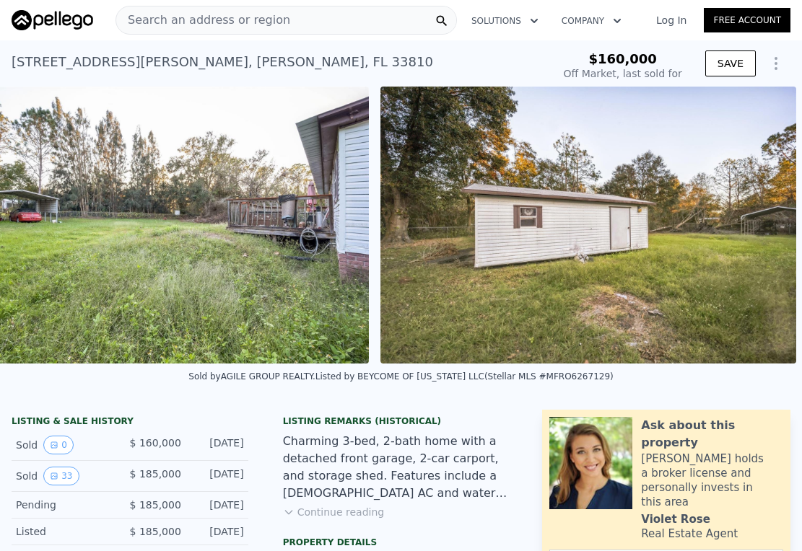
scroll to position [0, 13976]
click at [751, 231] on img at bounding box center [588, 225] width 416 height 277
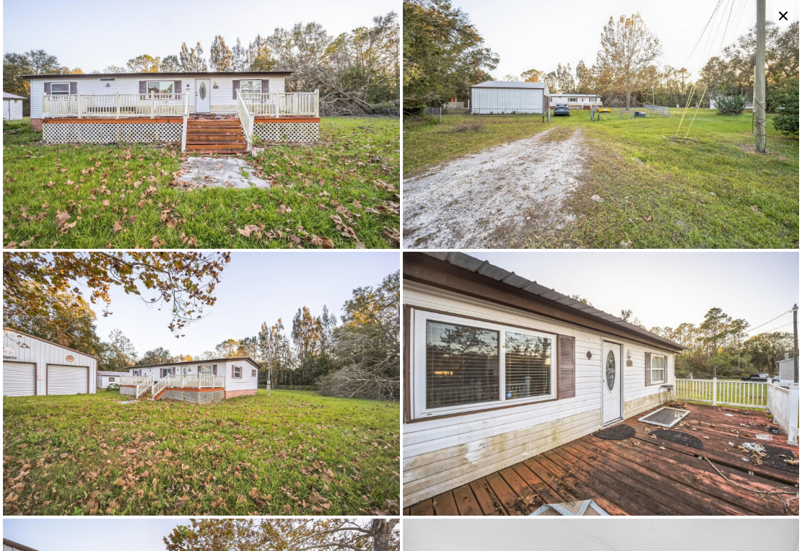
scroll to position [0, 0]
